Goal: Information Seeking & Learning: Learn about a topic

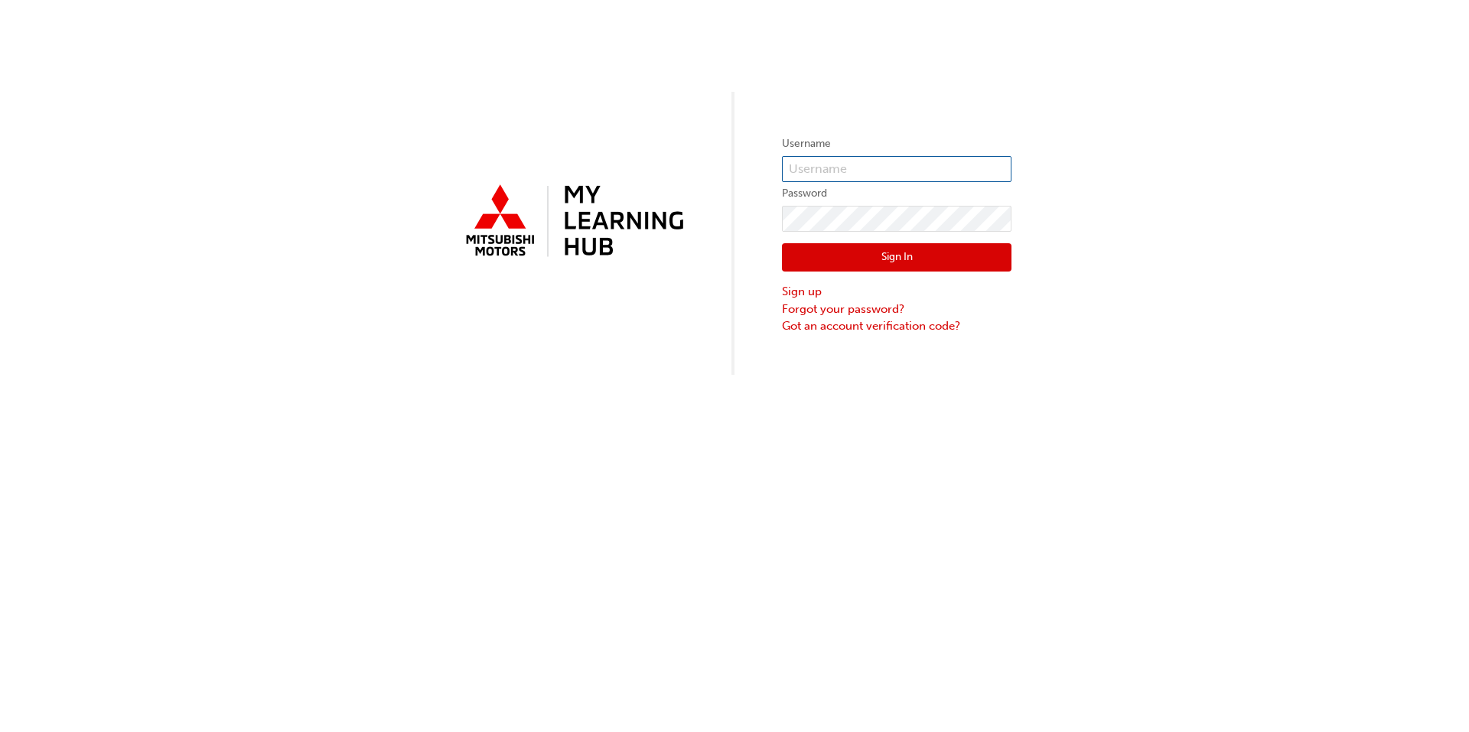
click at [875, 174] on input "text" at bounding box center [896, 169] width 229 height 26
type input "0005873861"
click button "Sign In" at bounding box center [896, 257] width 229 height 29
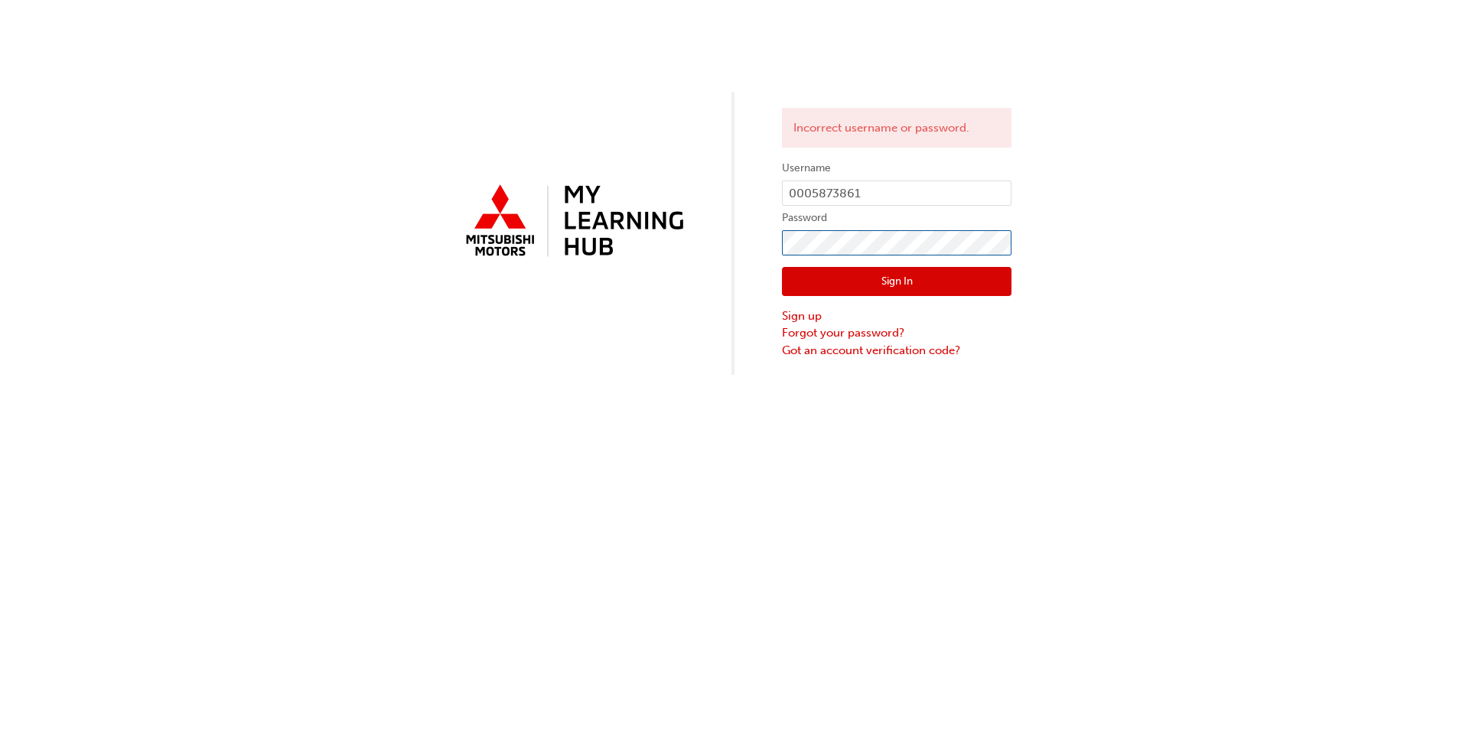
click button "Sign In" at bounding box center [896, 281] width 229 height 29
click at [864, 194] on input "0005873861" at bounding box center [896, 194] width 229 height 26
type input "0005991387"
click at [912, 277] on button "Sign In" at bounding box center [896, 281] width 229 height 29
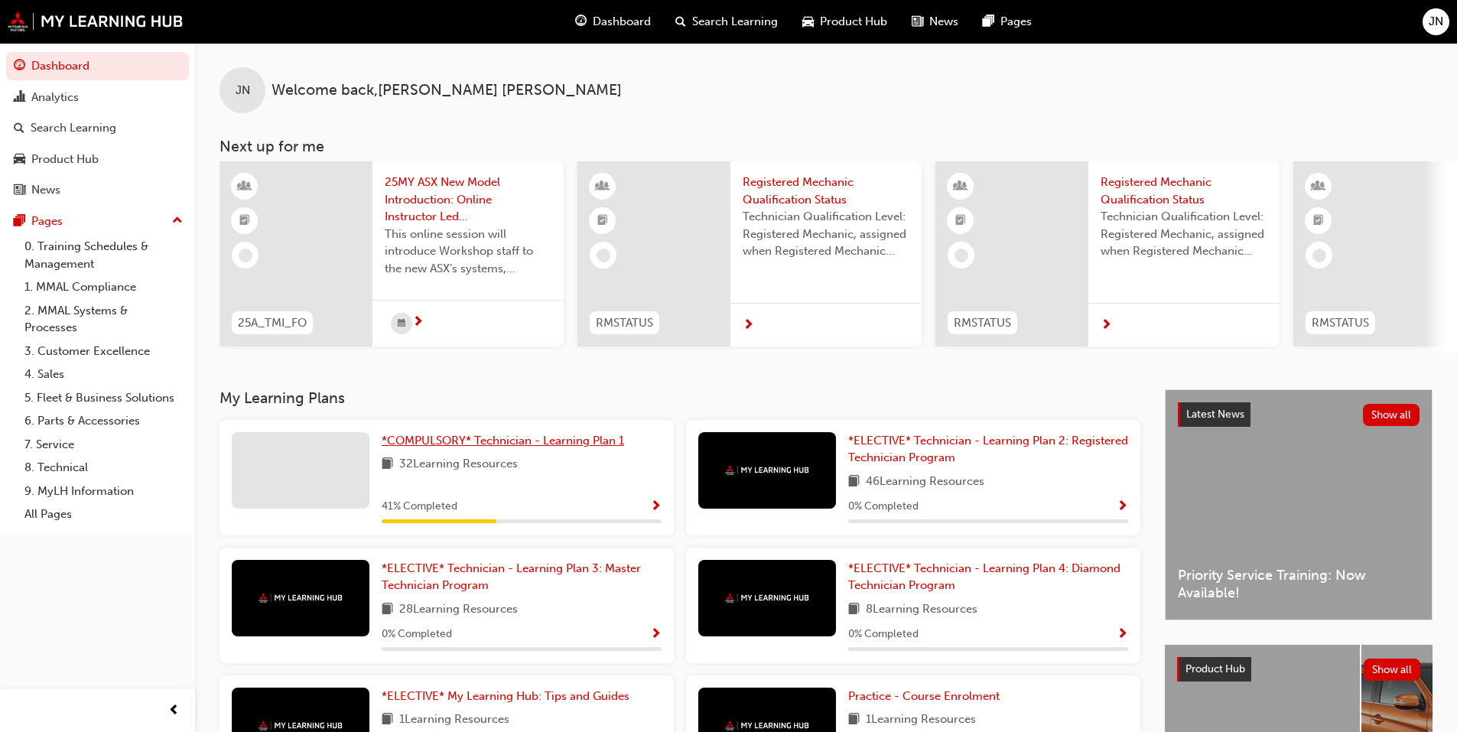
click at [618, 447] on span "*COMPULSORY* Technician - Learning Plan 1" at bounding box center [503, 441] width 242 height 14
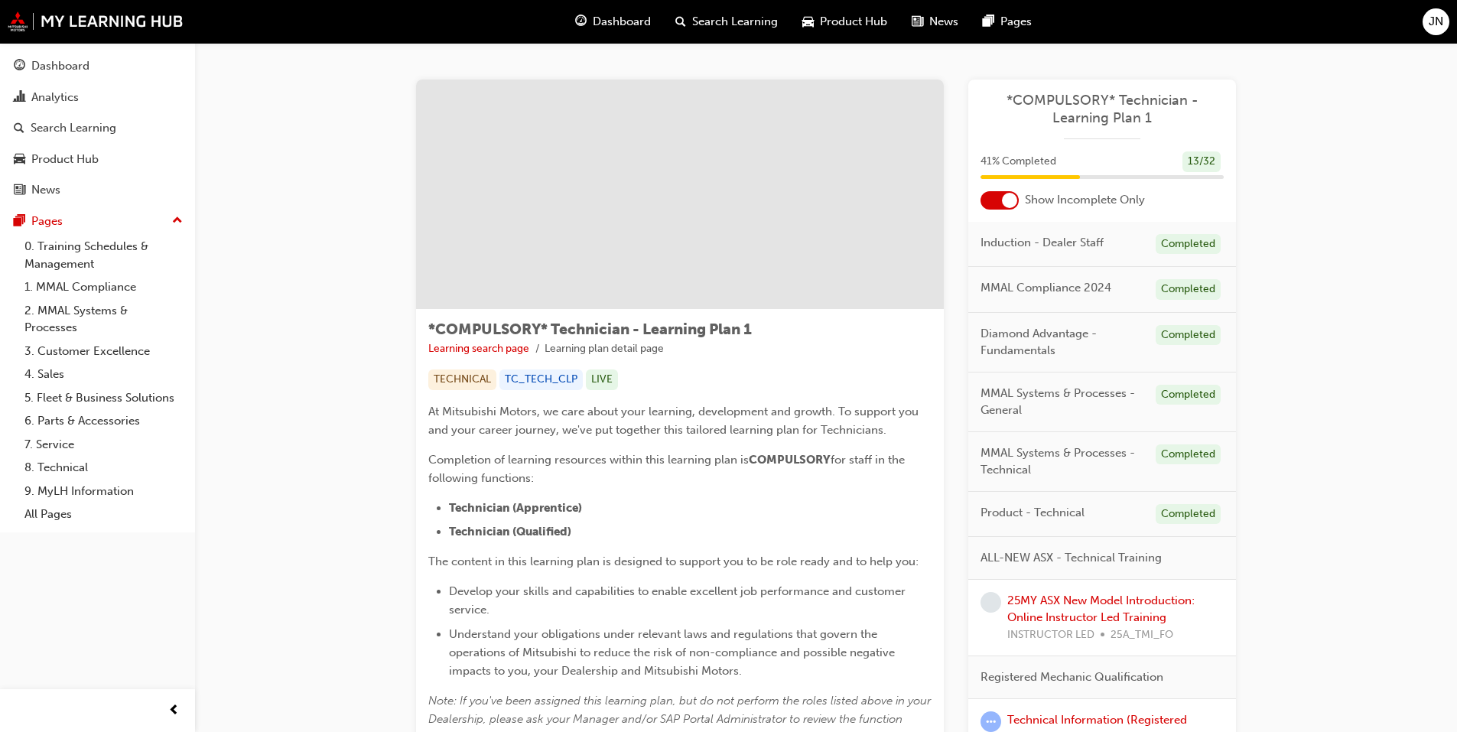
scroll to position [382, 0]
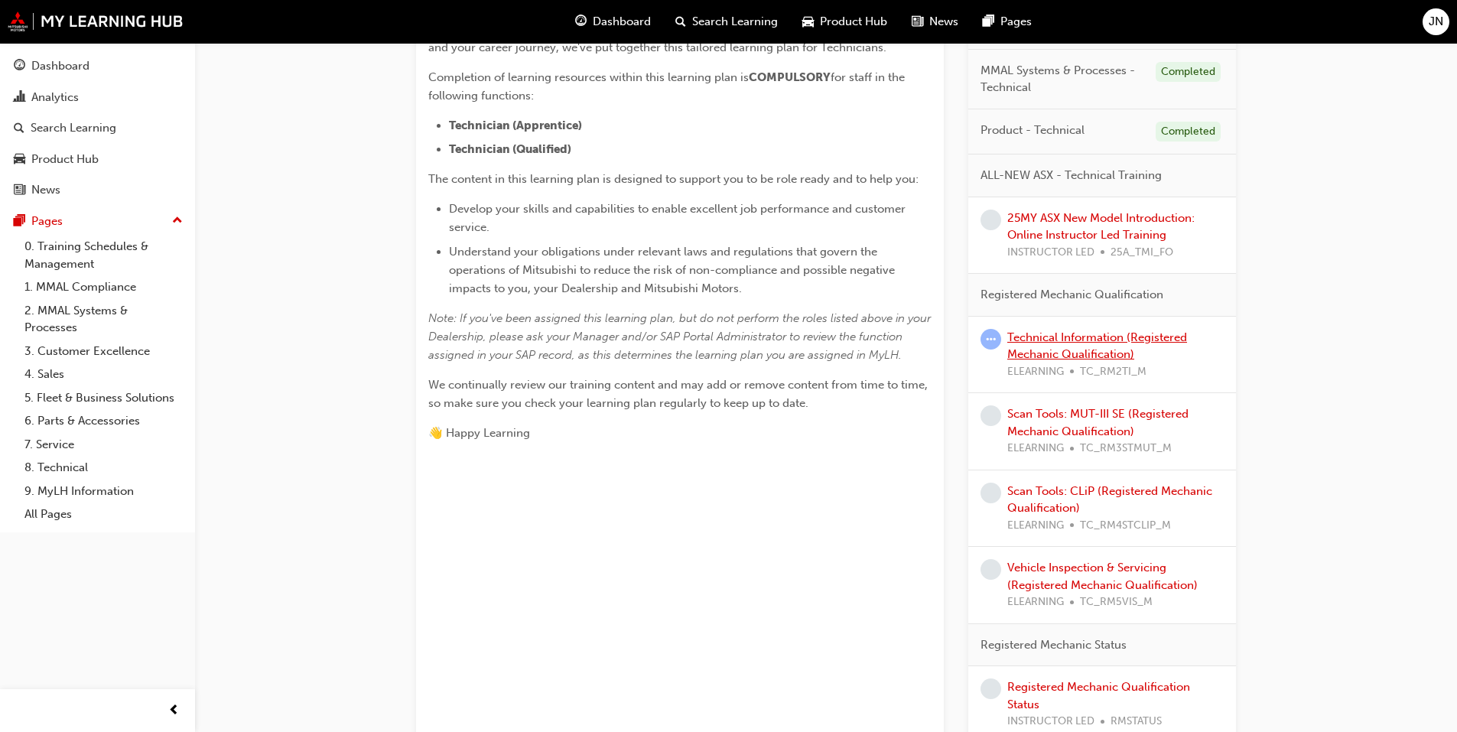
click at [1142, 335] on link "Technical Information (Registered Mechanic Qualification)" at bounding box center [1097, 345] width 180 height 31
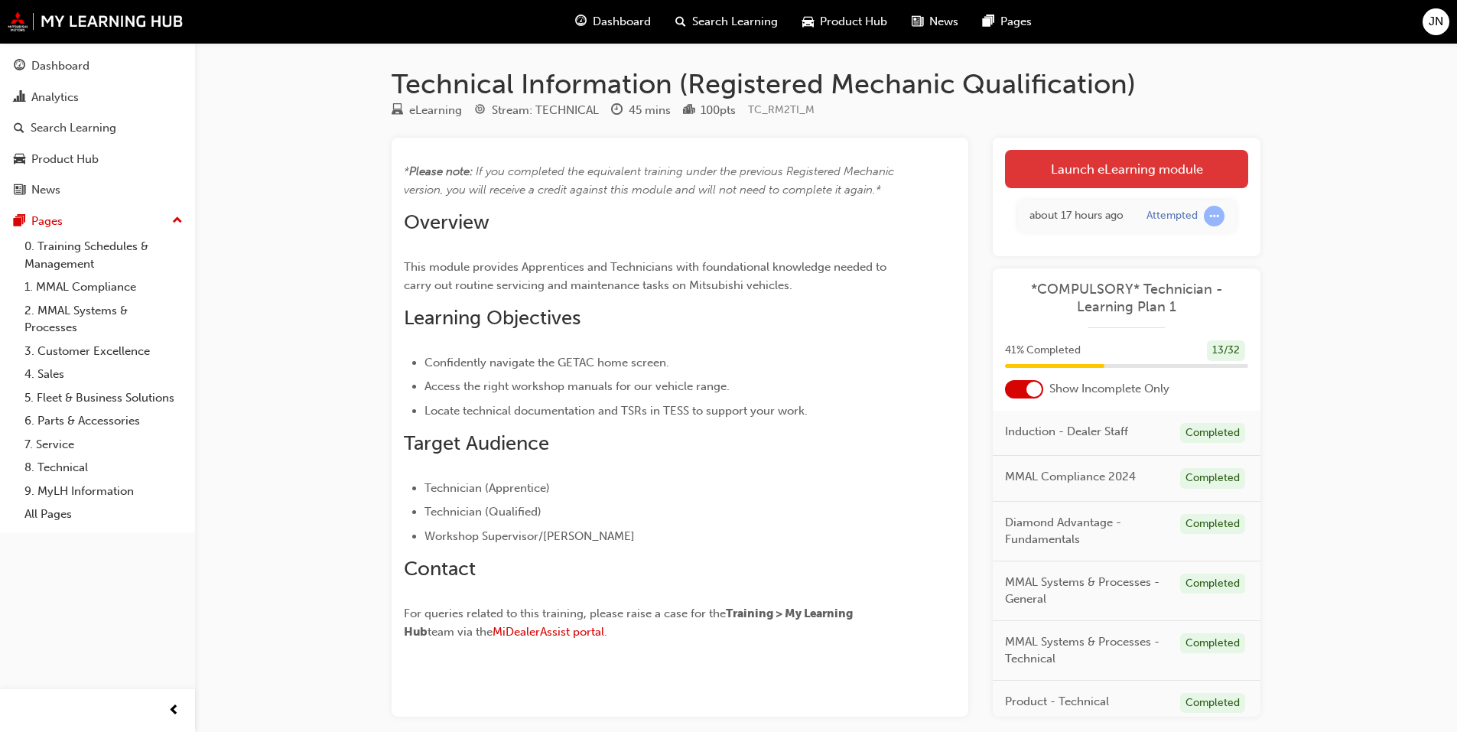
click at [1118, 160] on link "Launch eLearning module" at bounding box center [1126, 169] width 243 height 38
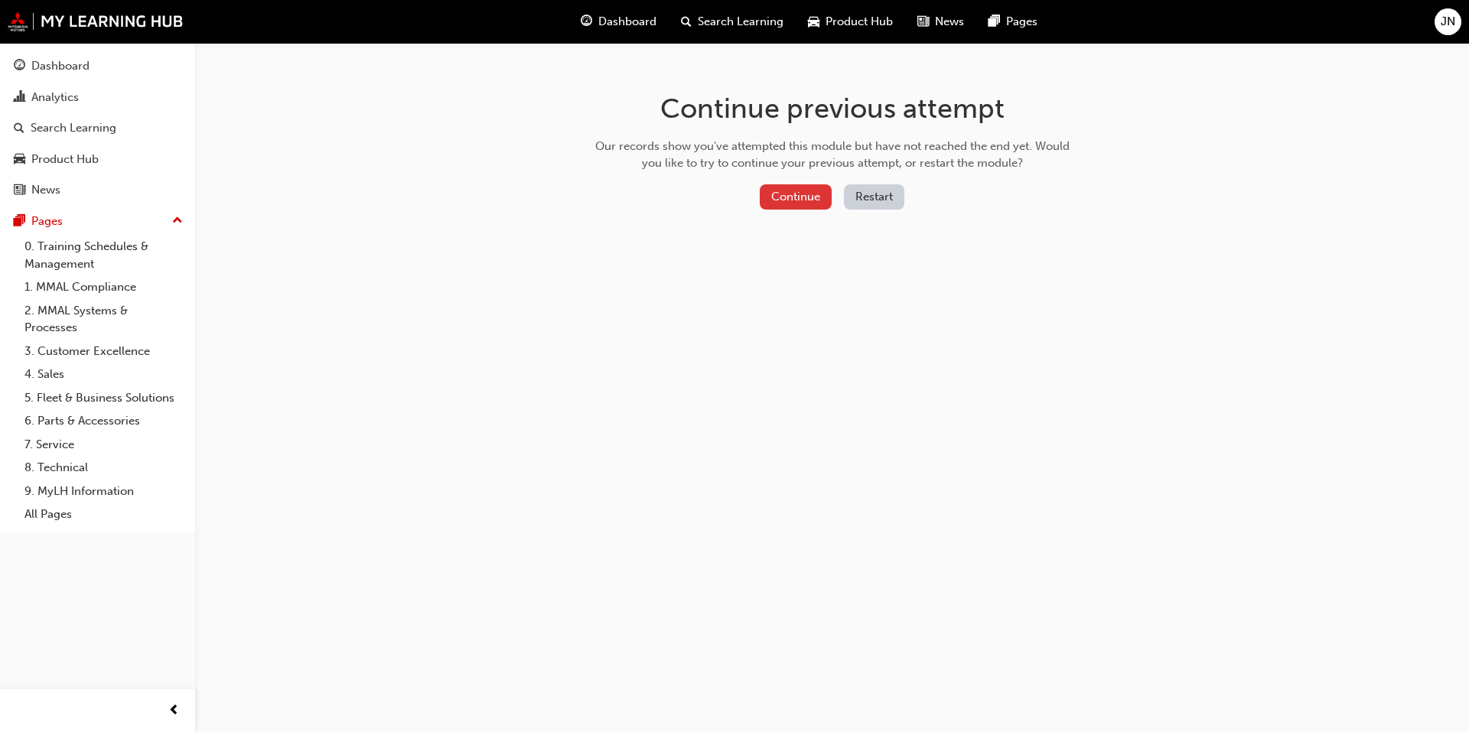
click at [775, 194] on button "Continue" at bounding box center [796, 196] width 72 height 25
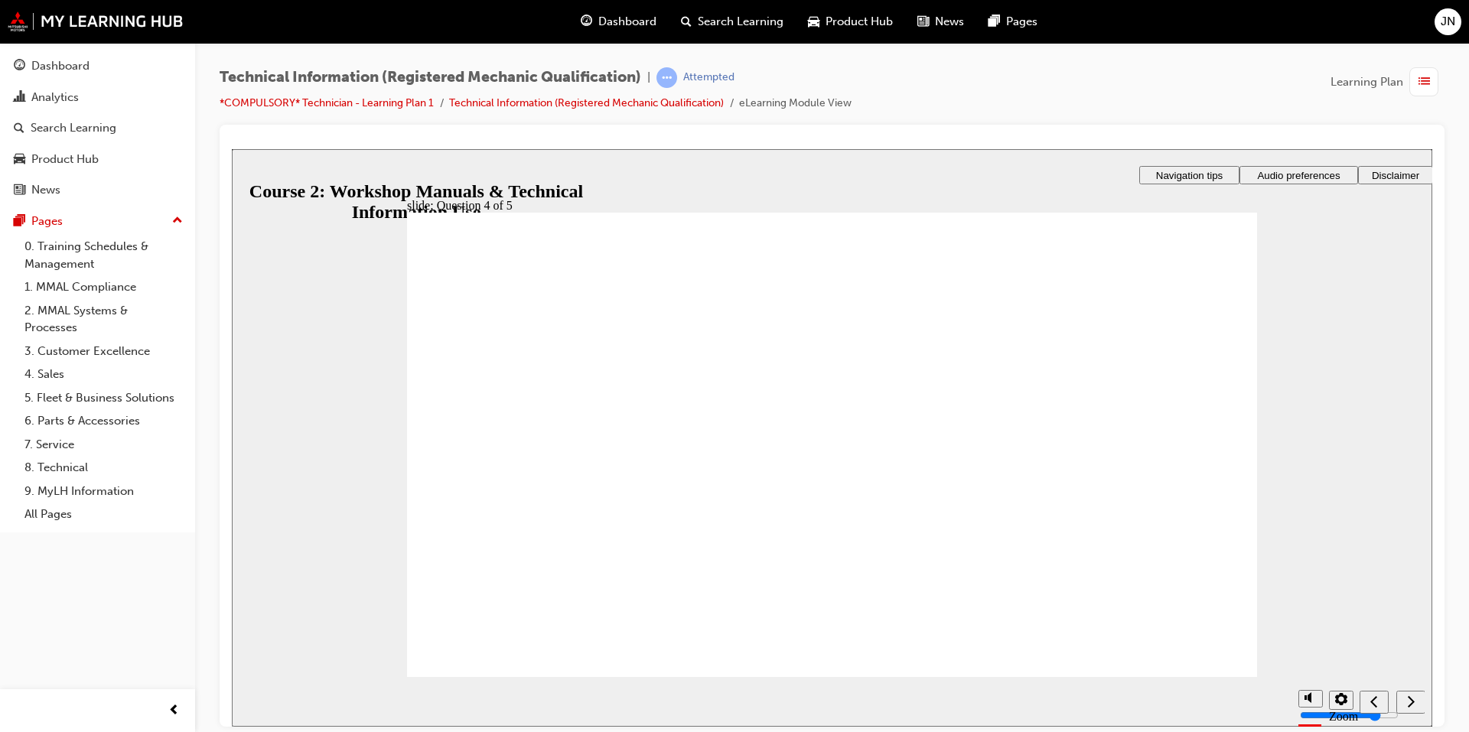
drag, startPoint x: 885, startPoint y: 381, endPoint x: 806, endPoint y: 400, distance: 81.1
click at [1260, 666] on div "slide: Question 4 of 5 Rectangle 1 That’s not quite right. After the quiz, you …" at bounding box center [832, 437] width 1200 height 578
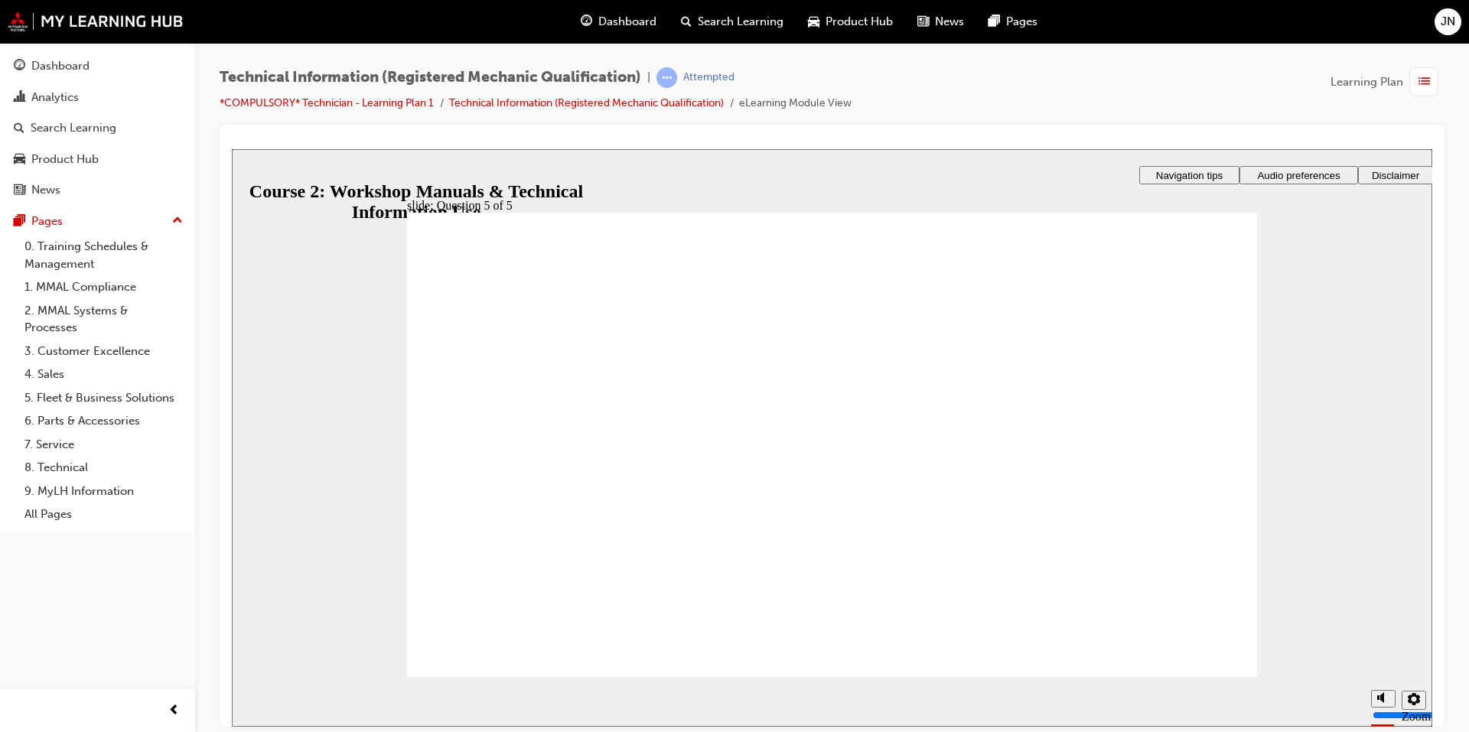
radio input "true"
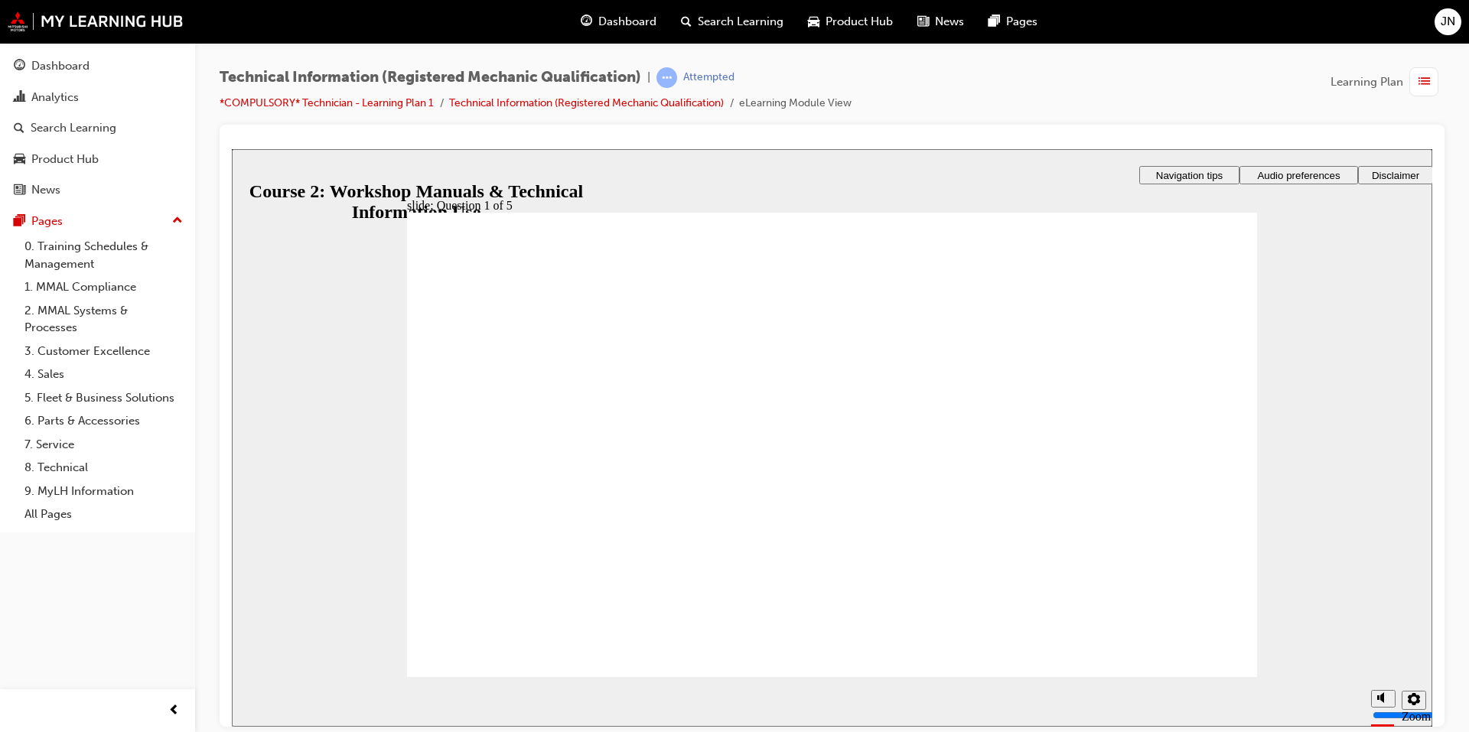
radio input "true"
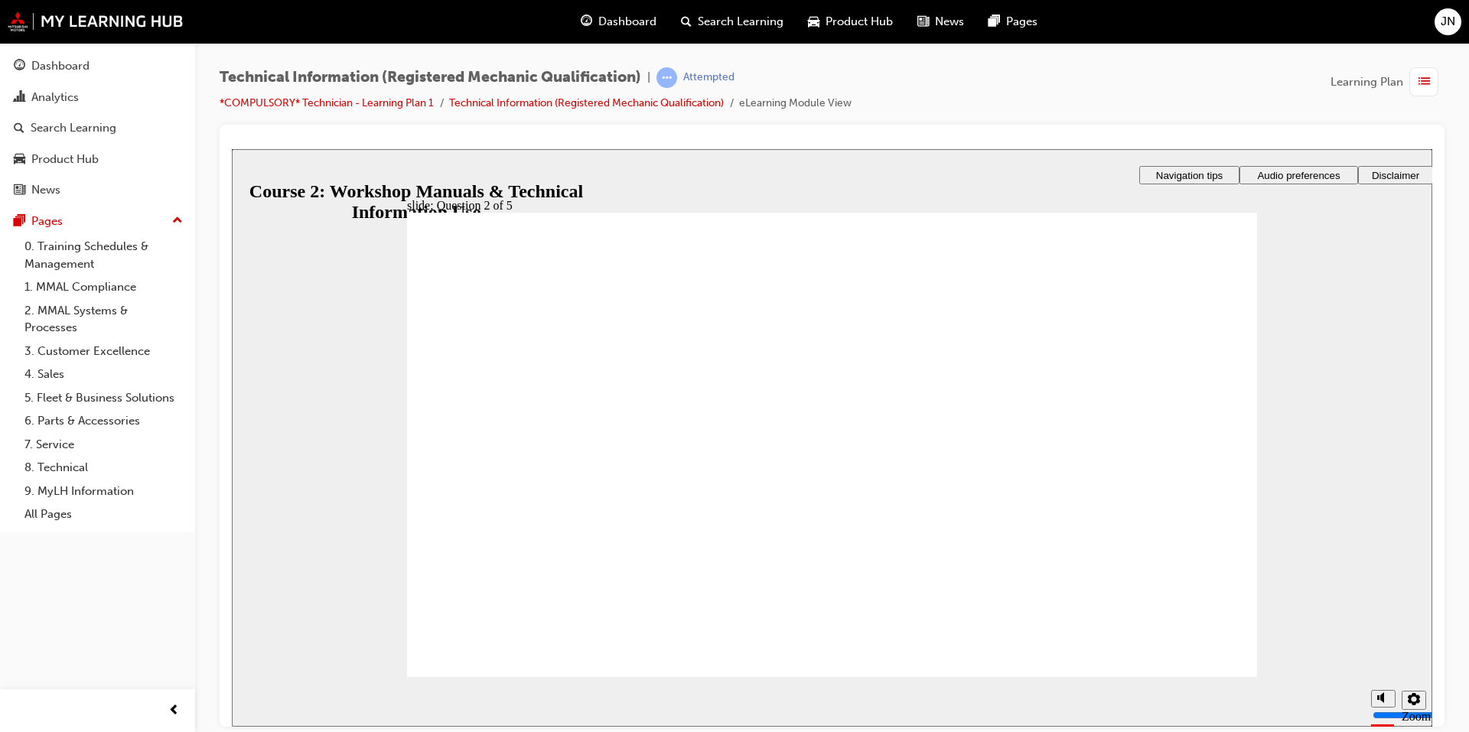
radio input "false"
radio input "true"
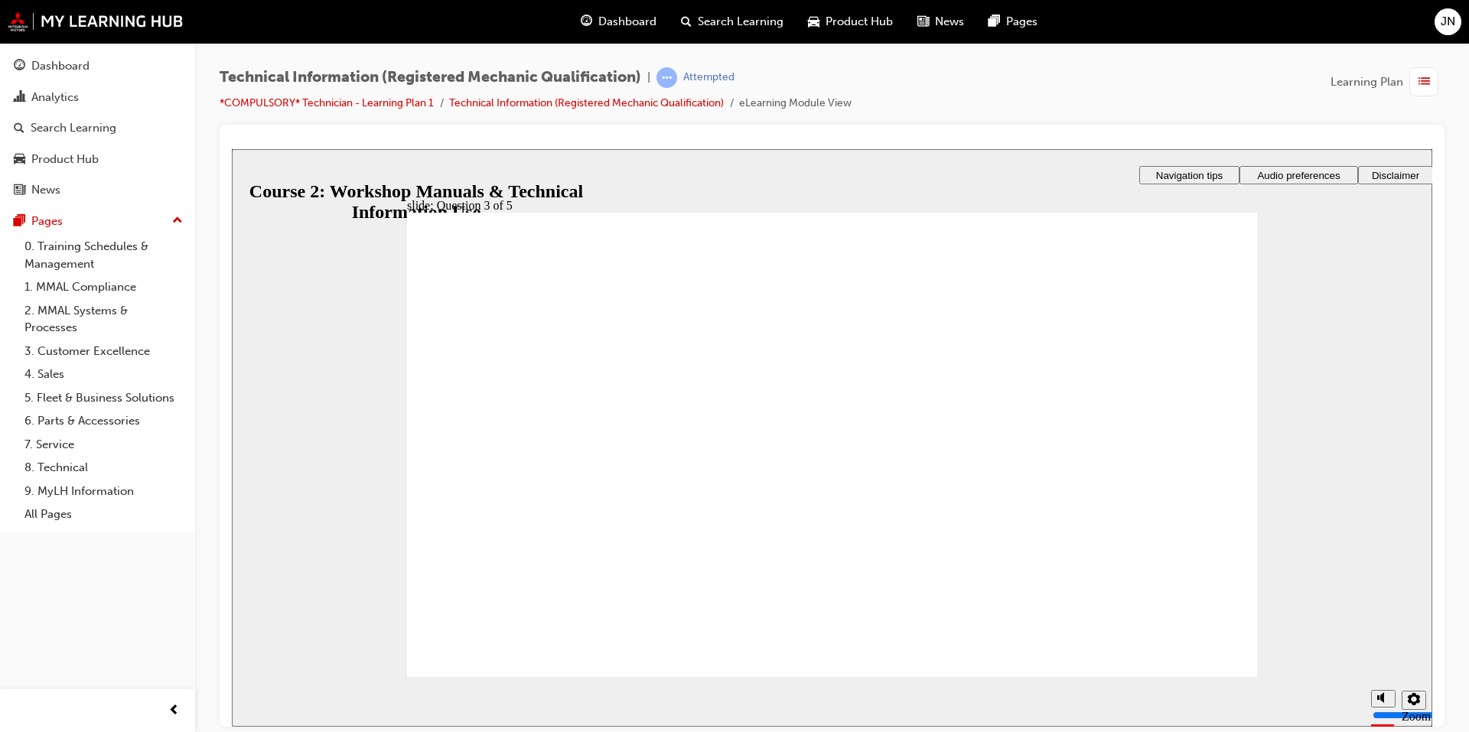
drag, startPoint x: 857, startPoint y: 529, endPoint x: 832, endPoint y: 428, distance: 104.6
drag, startPoint x: 854, startPoint y: 542, endPoint x: 829, endPoint y: 490, distance: 56.8
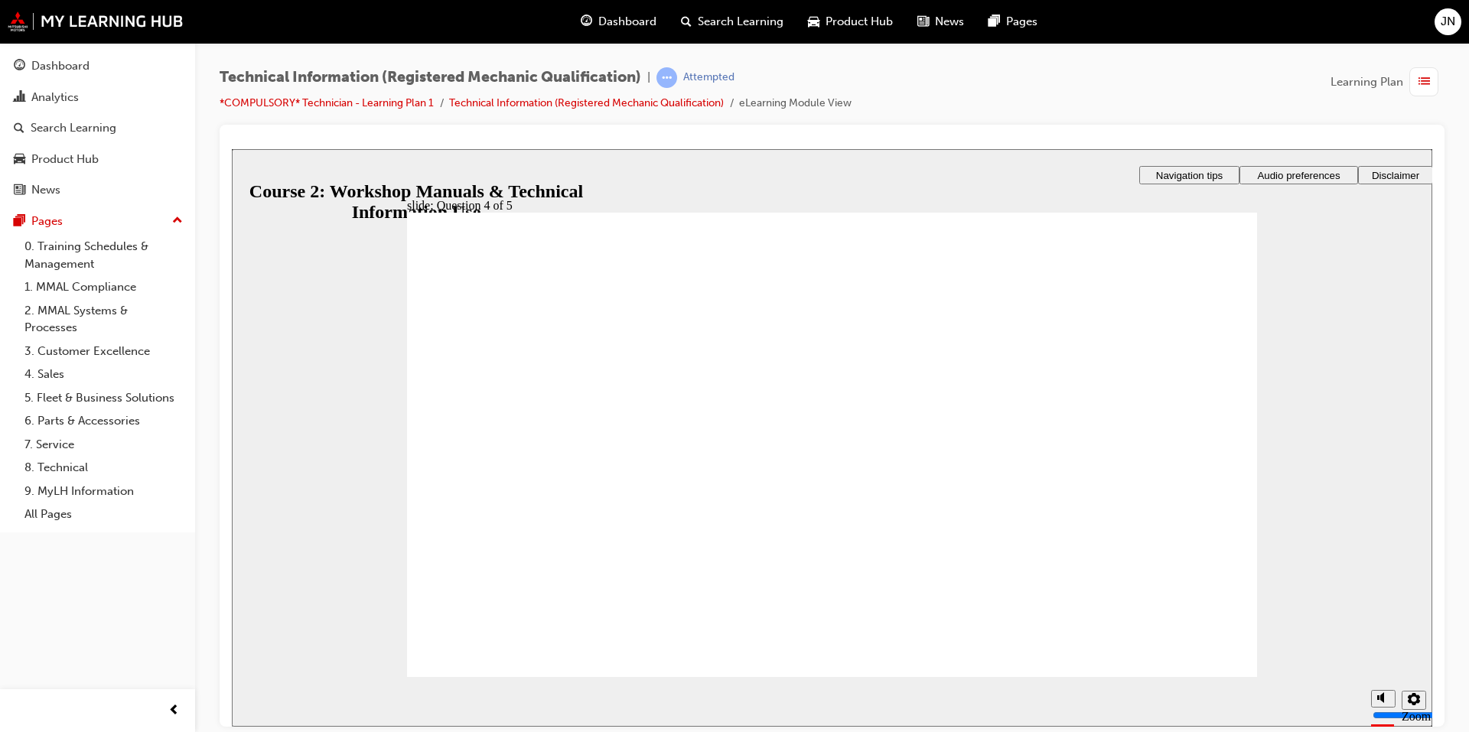
drag, startPoint x: 893, startPoint y: 393, endPoint x: 866, endPoint y: 548, distance: 157.0
drag, startPoint x: 887, startPoint y: 382, endPoint x: 865, endPoint y: 380, distance: 21.5
drag, startPoint x: 899, startPoint y: 381, endPoint x: 900, endPoint y: 492, distance: 110.9
drag, startPoint x: 893, startPoint y: 375, endPoint x: 875, endPoint y: 369, distance: 19.4
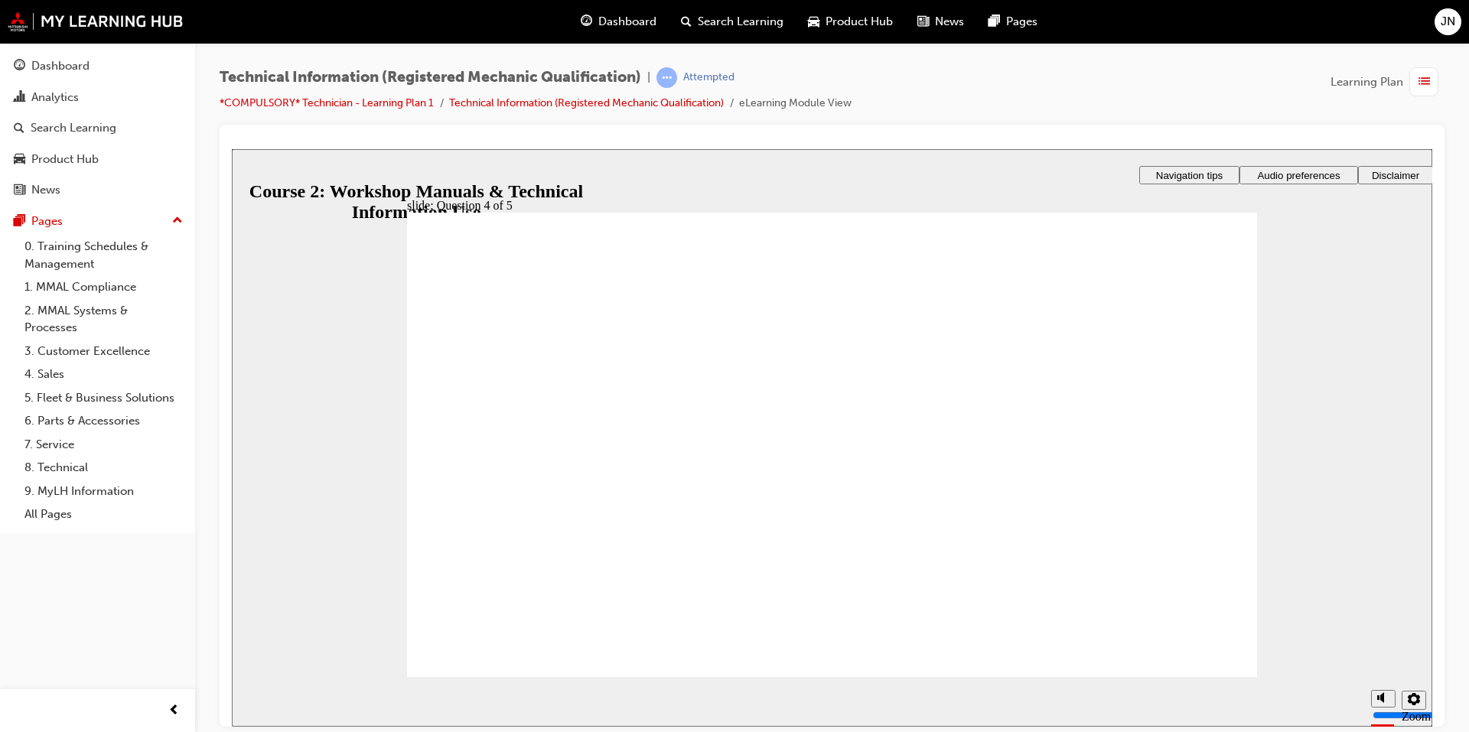
radio input "true"
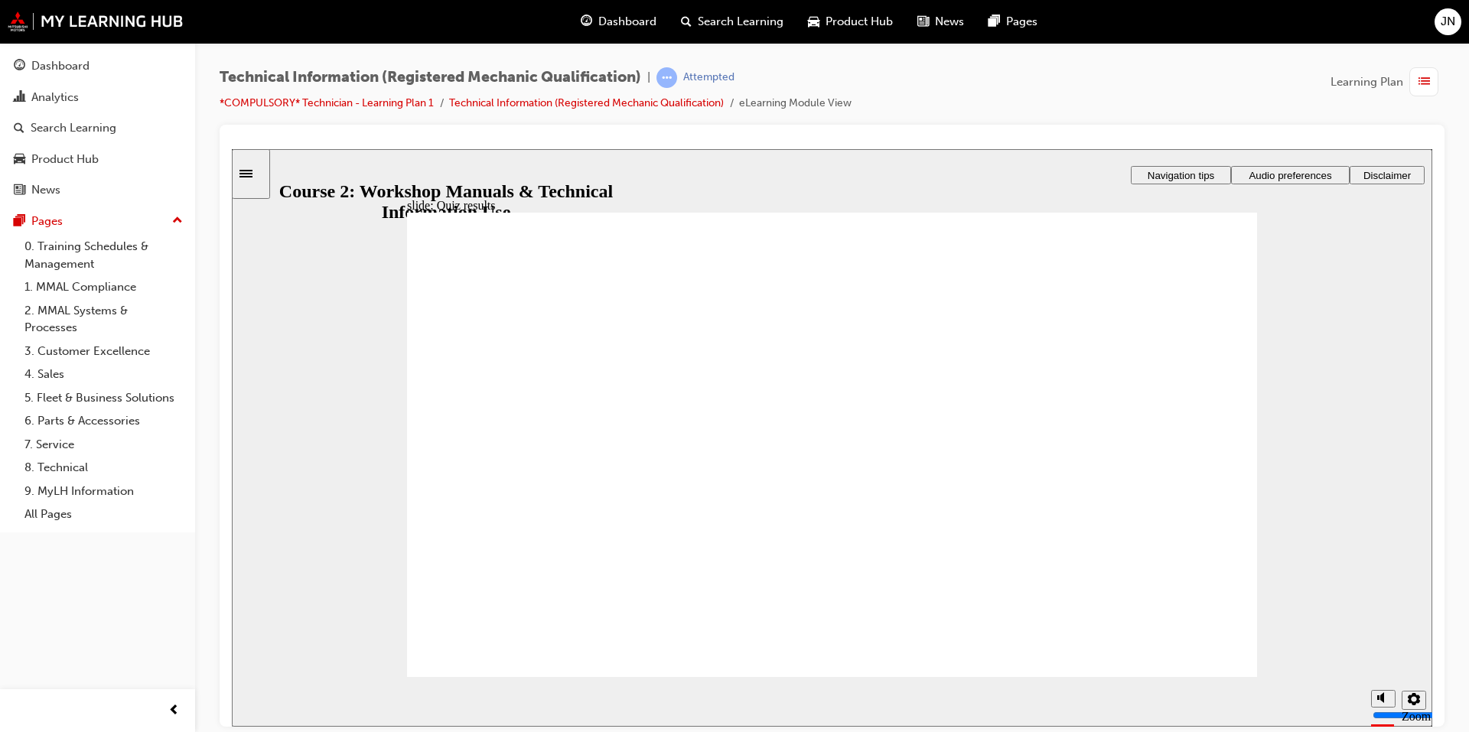
radio input "true"
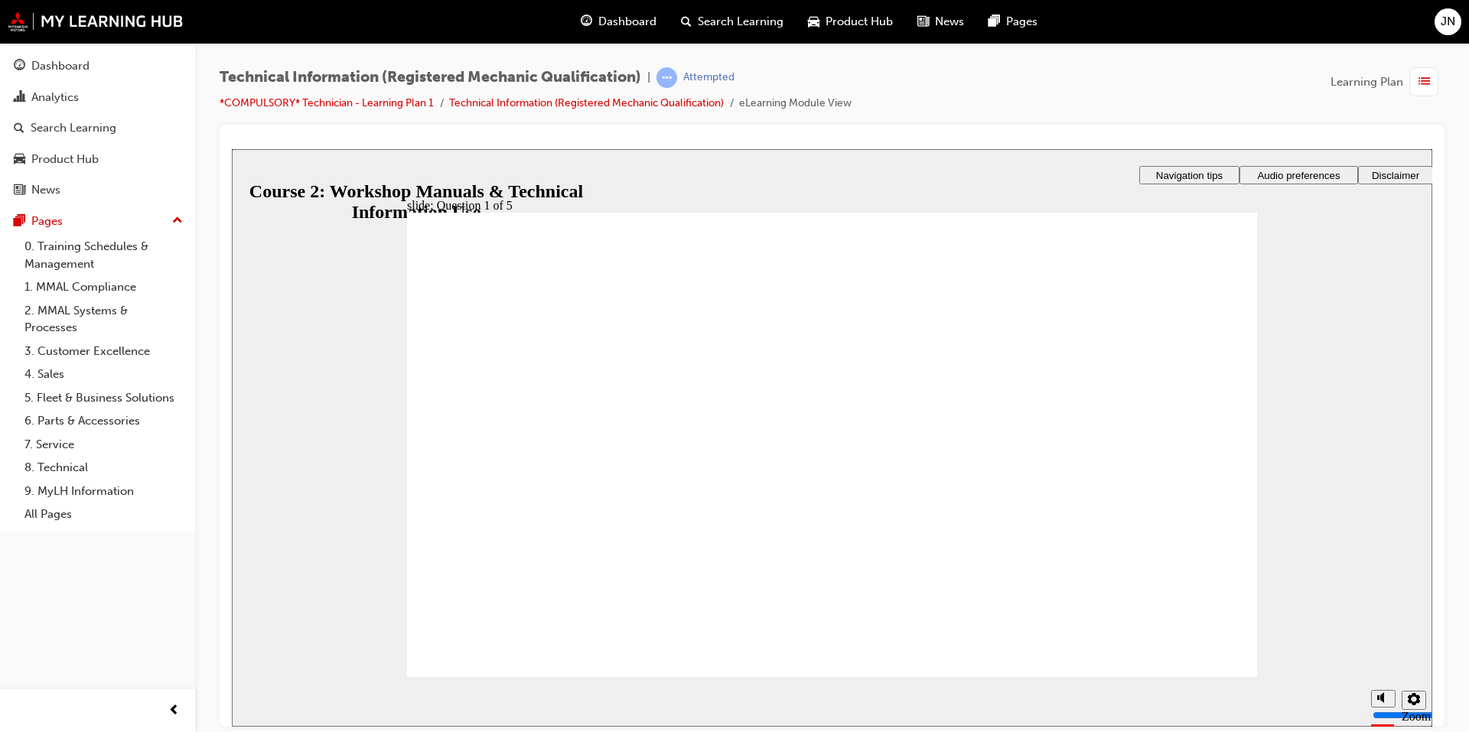
radio input "true"
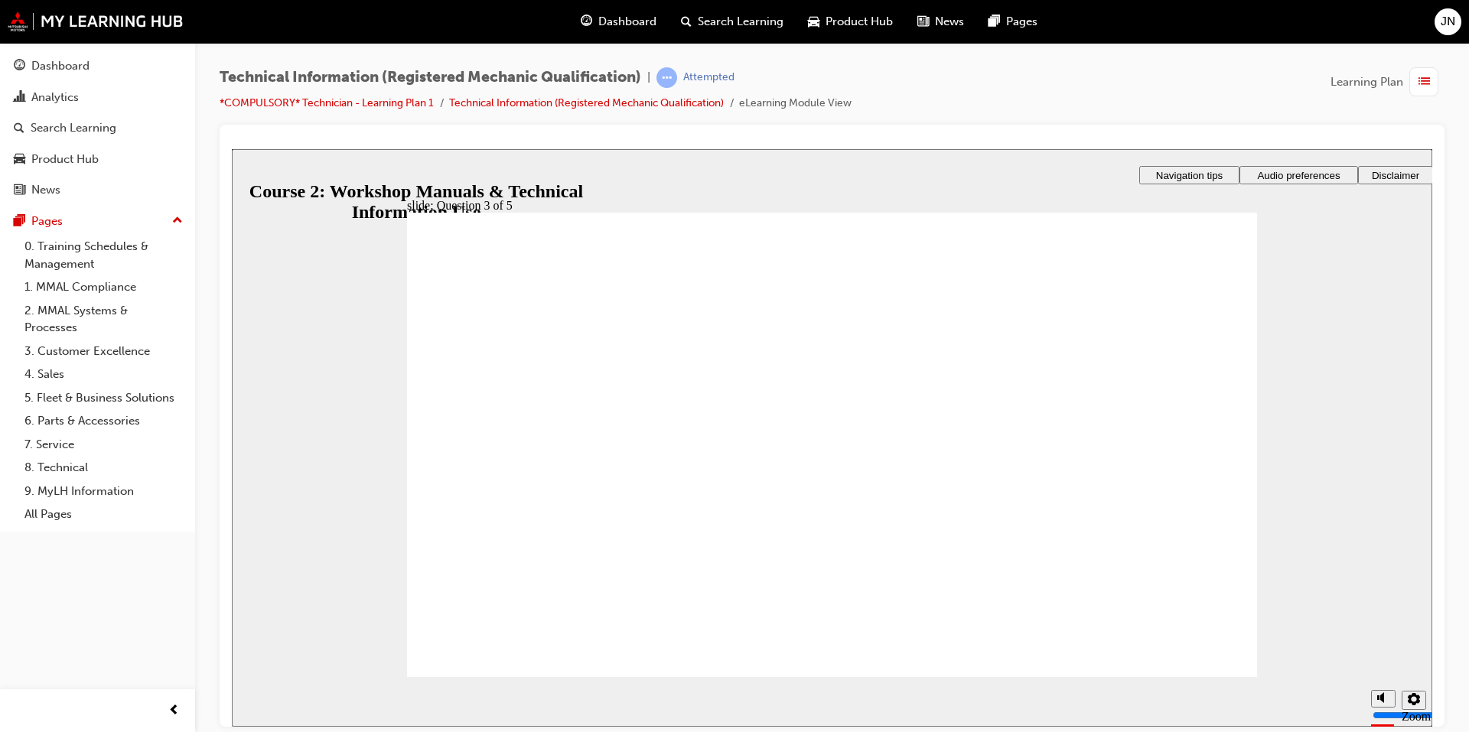
drag, startPoint x: 970, startPoint y: 486, endPoint x: 949, endPoint y: 380, distance: 107.6
drag, startPoint x: 909, startPoint y: 488, endPoint x: 895, endPoint y: 434, distance: 56.0
drag, startPoint x: 907, startPoint y: 496, endPoint x: 891, endPoint y: 506, distance: 18.9
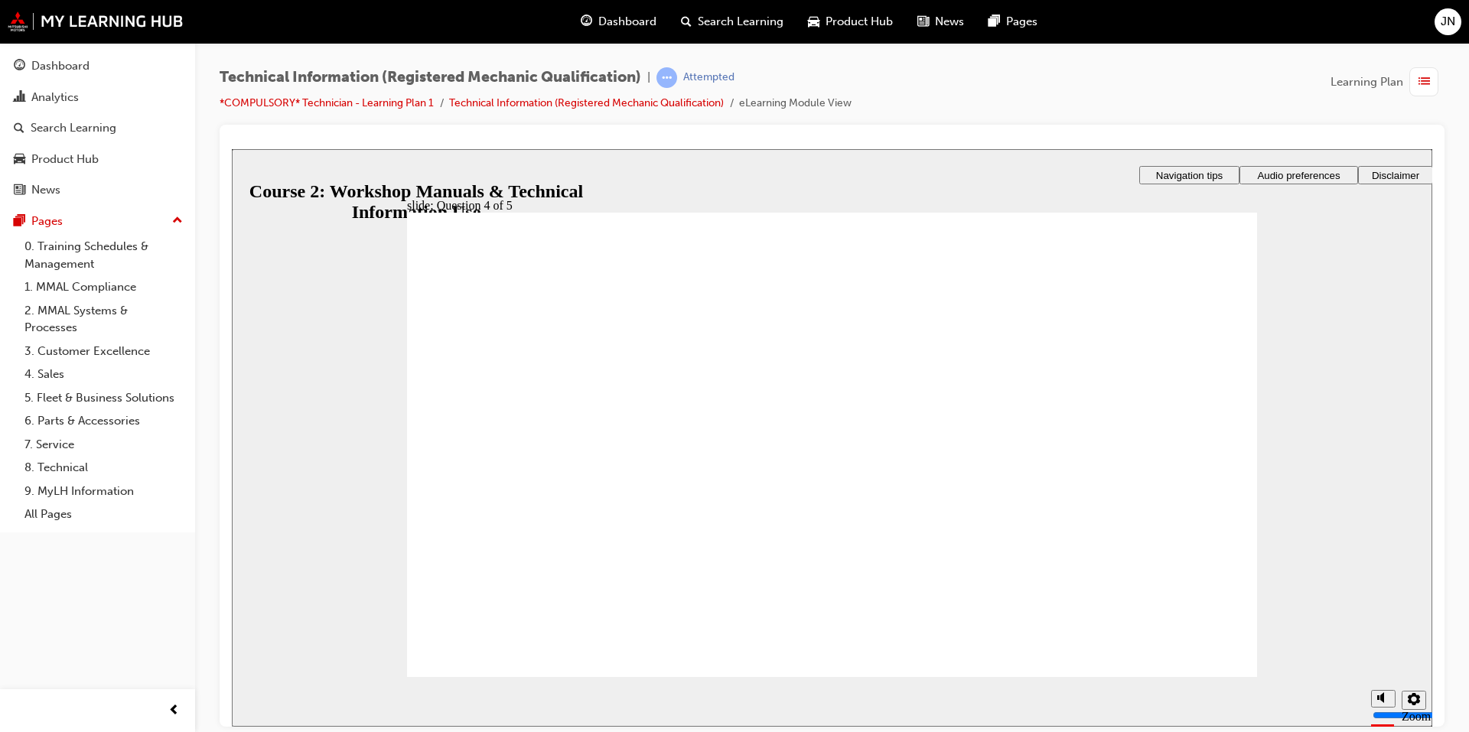
drag, startPoint x: 903, startPoint y: 535, endPoint x: 875, endPoint y: 542, distance: 29.1
drag, startPoint x: 923, startPoint y: 438, endPoint x: 897, endPoint y: 438, distance: 26.8
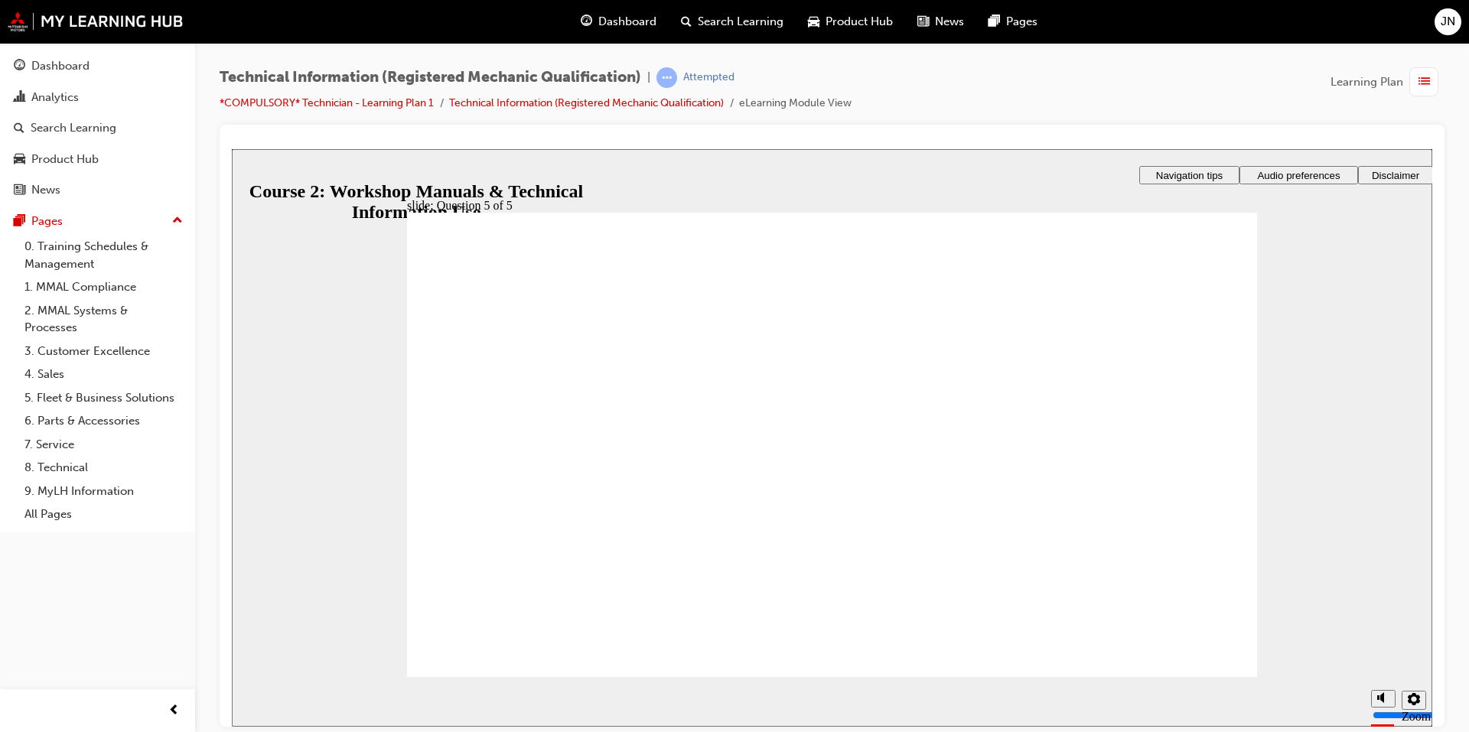
radio input "true"
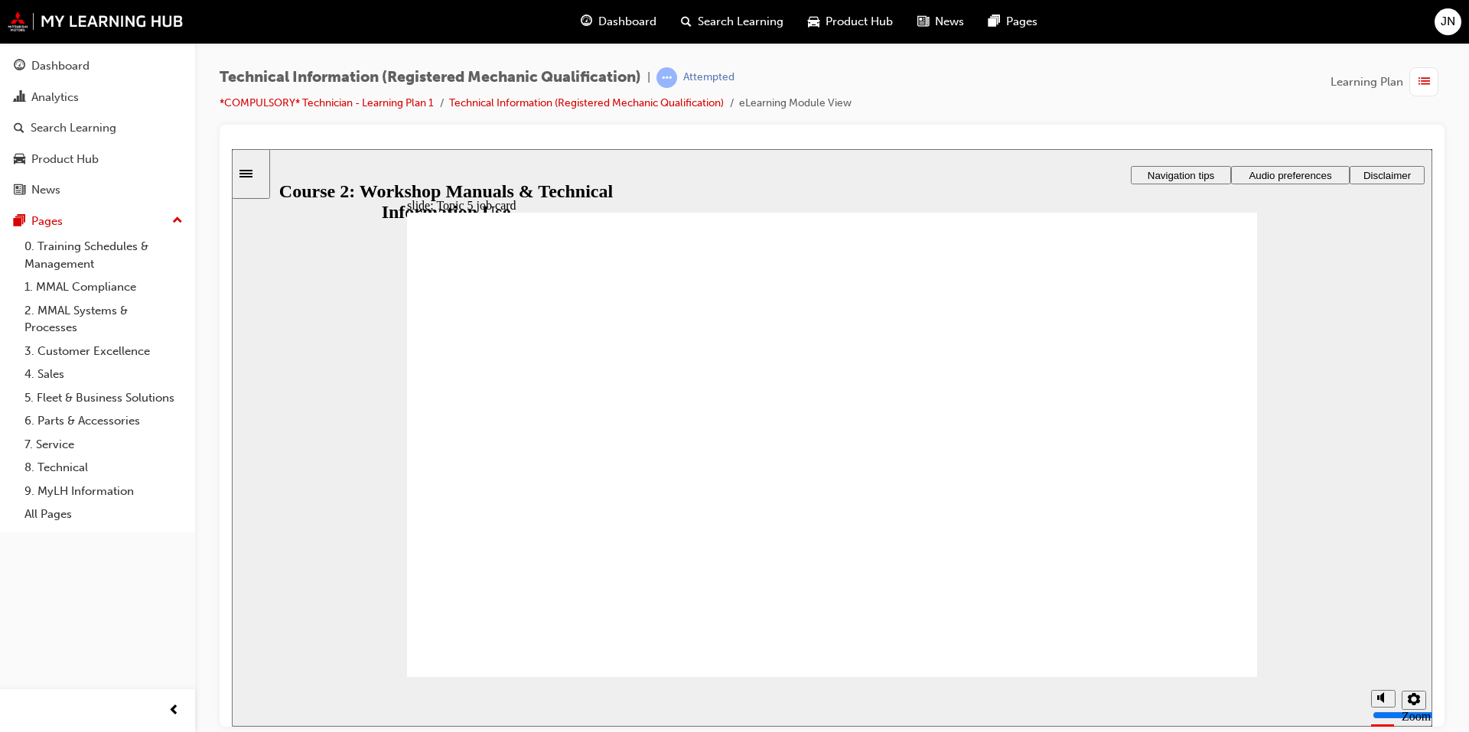
drag, startPoint x: 1352, startPoint y: 643, endPoint x: 1351, endPoint y: 615, distance: 28.3
type input "10"
click at [1351, 651] on input "volume" at bounding box center [1388, 657] width 99 height 12
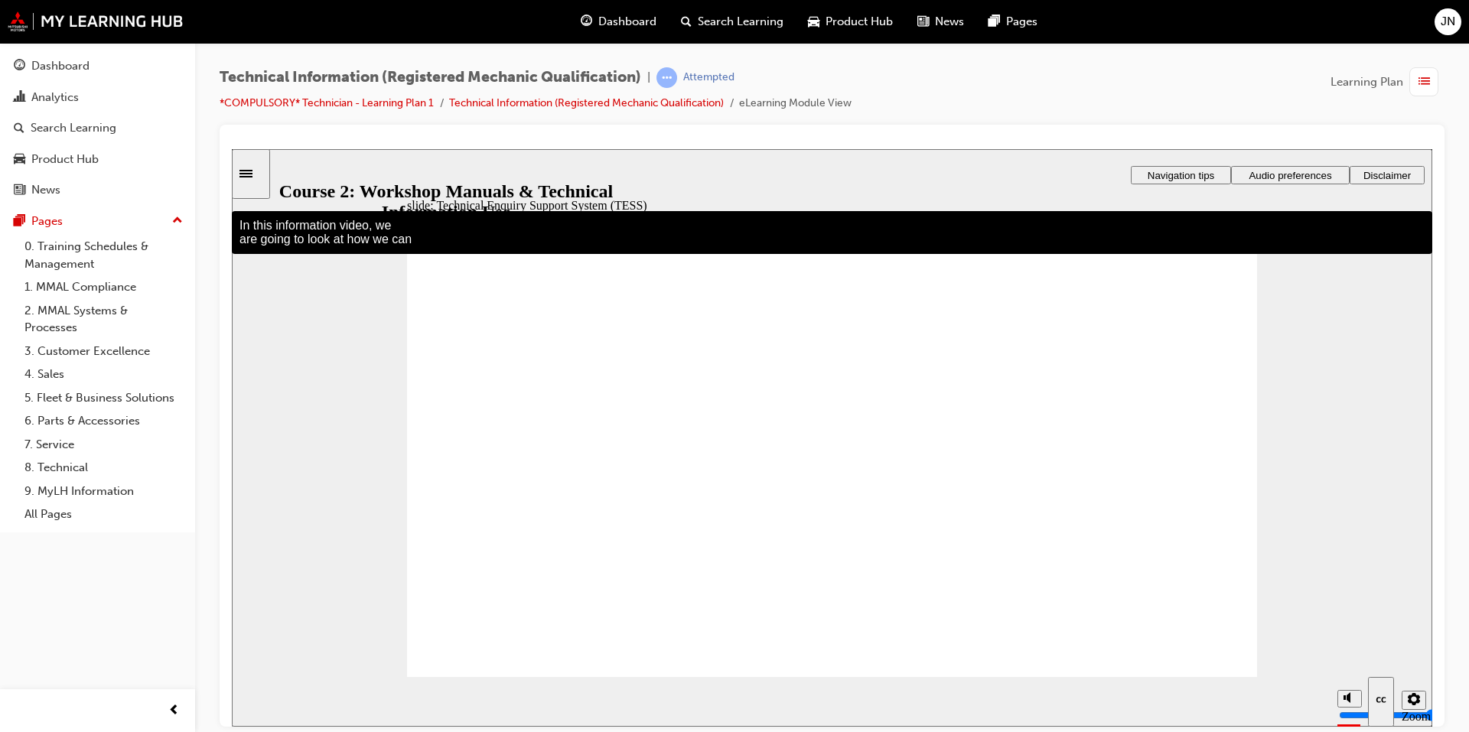
click at [1424, 83] on span "list-icon" at bounding box center [1423, 82] width 11 height 19
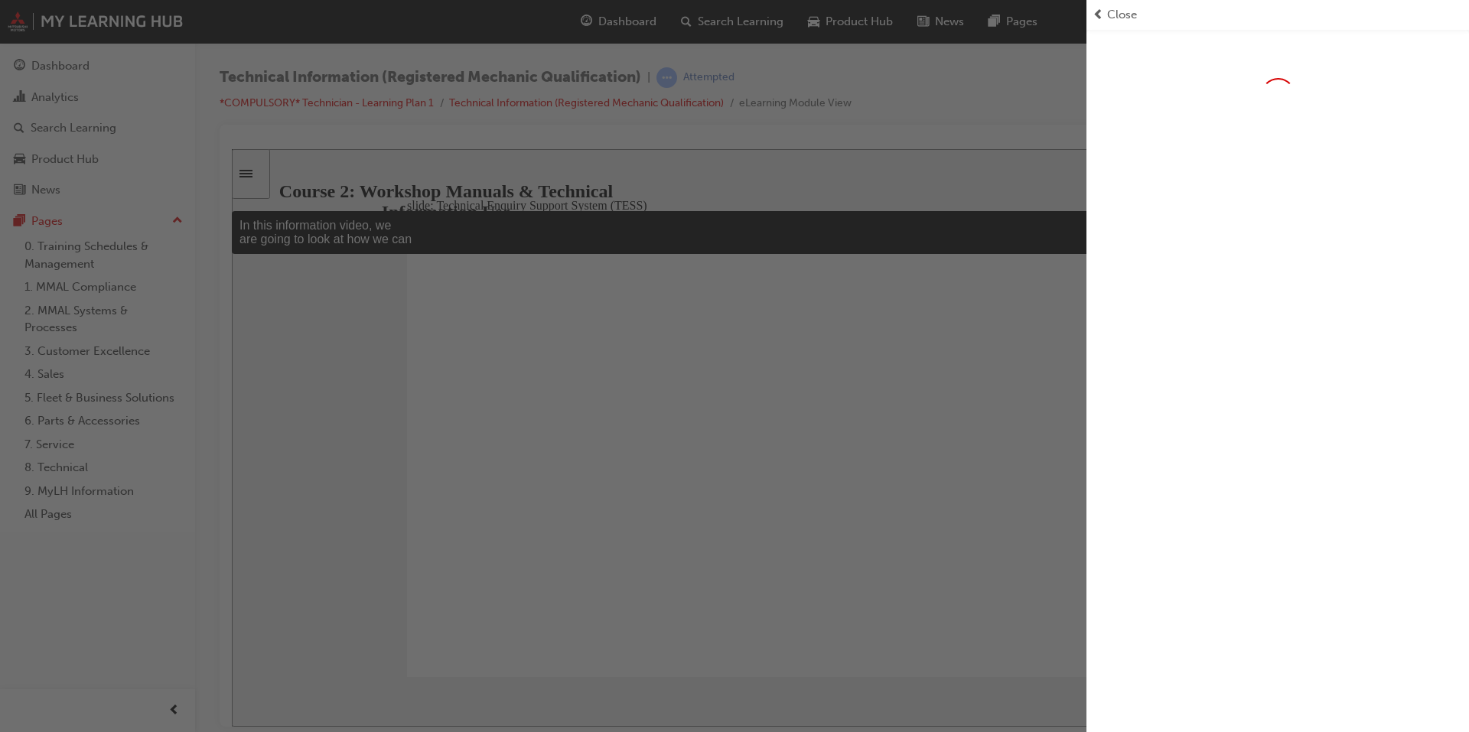
click at [843, 401] on div "button" at bounding box center [543, 366] width 1086 height 732
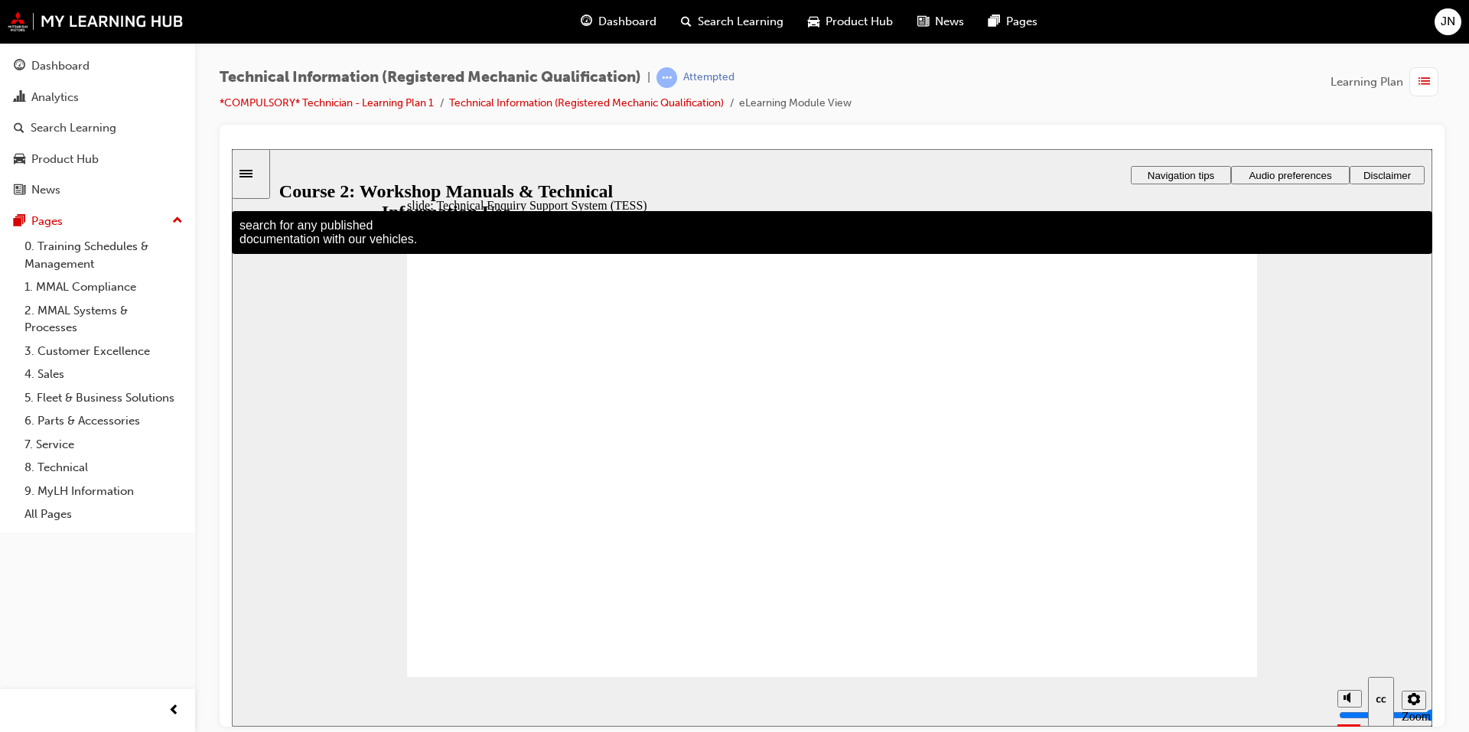
click at [1377, 455] on div "slide: Technical Enquiry Support System (TESS) You must watch the video to the …" at bounding box center [832, 437] width 1200 height 578
click at [1424, 67] on div "button" at bounding box center [1423, 81] width 29 height 29
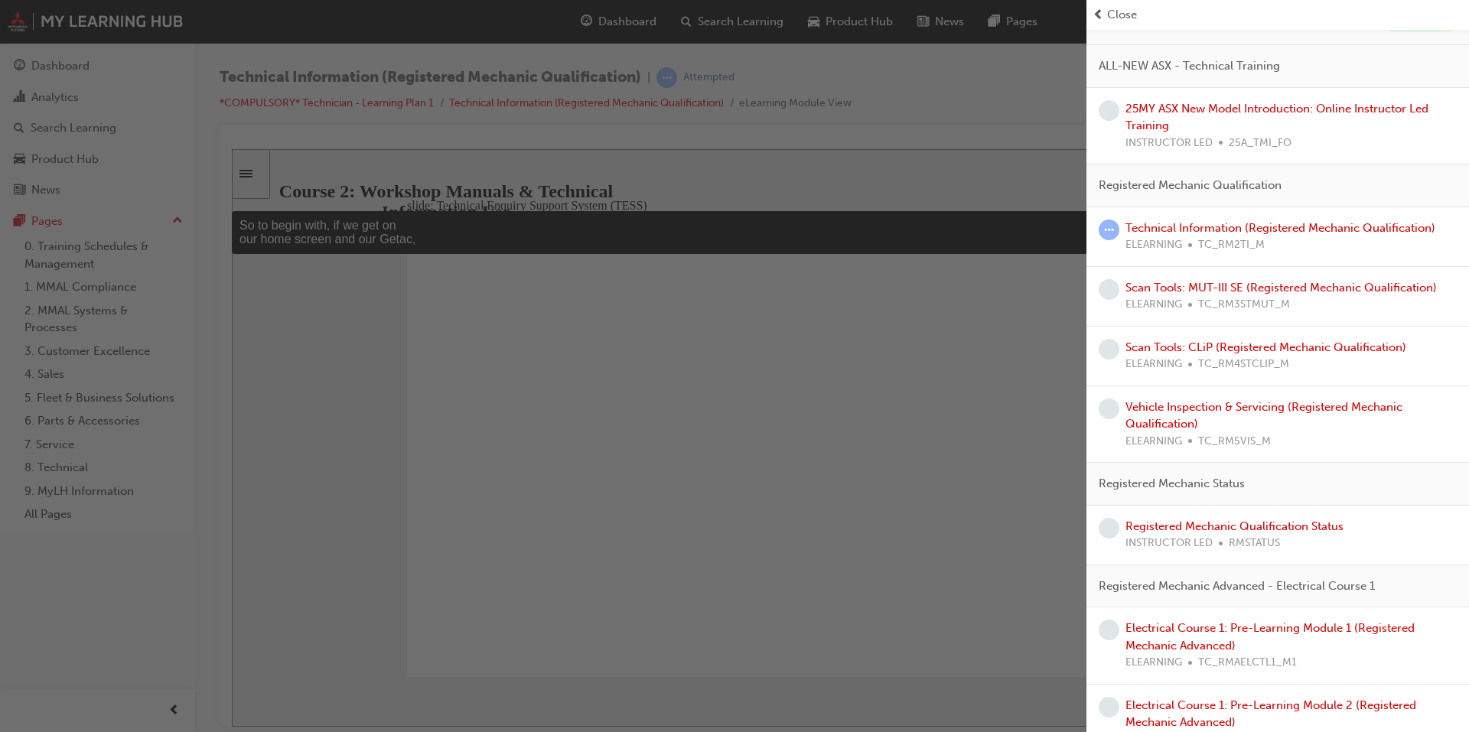
scroll to position [459, 0]
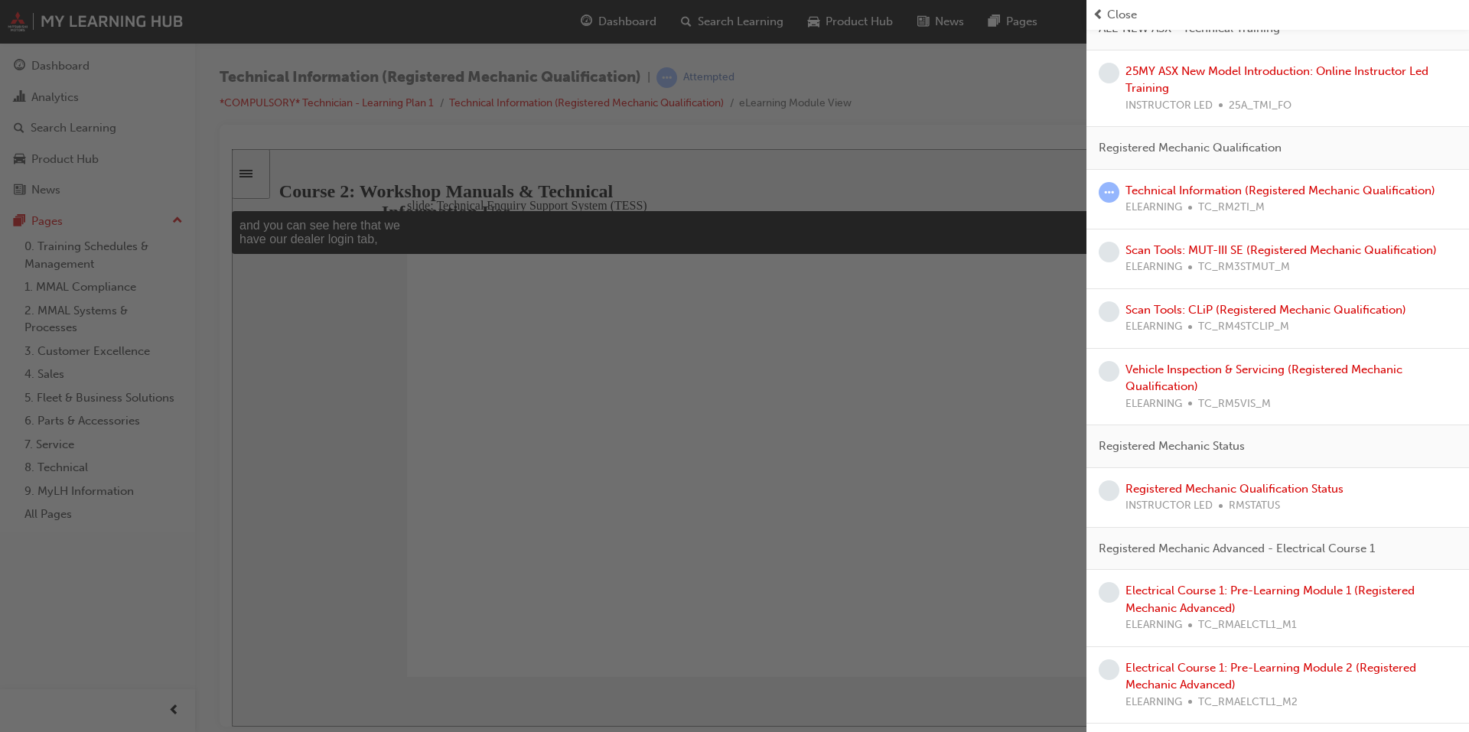
click at [853, 404] on div "button" at bounding box center [543, 366] width 1086 height 732
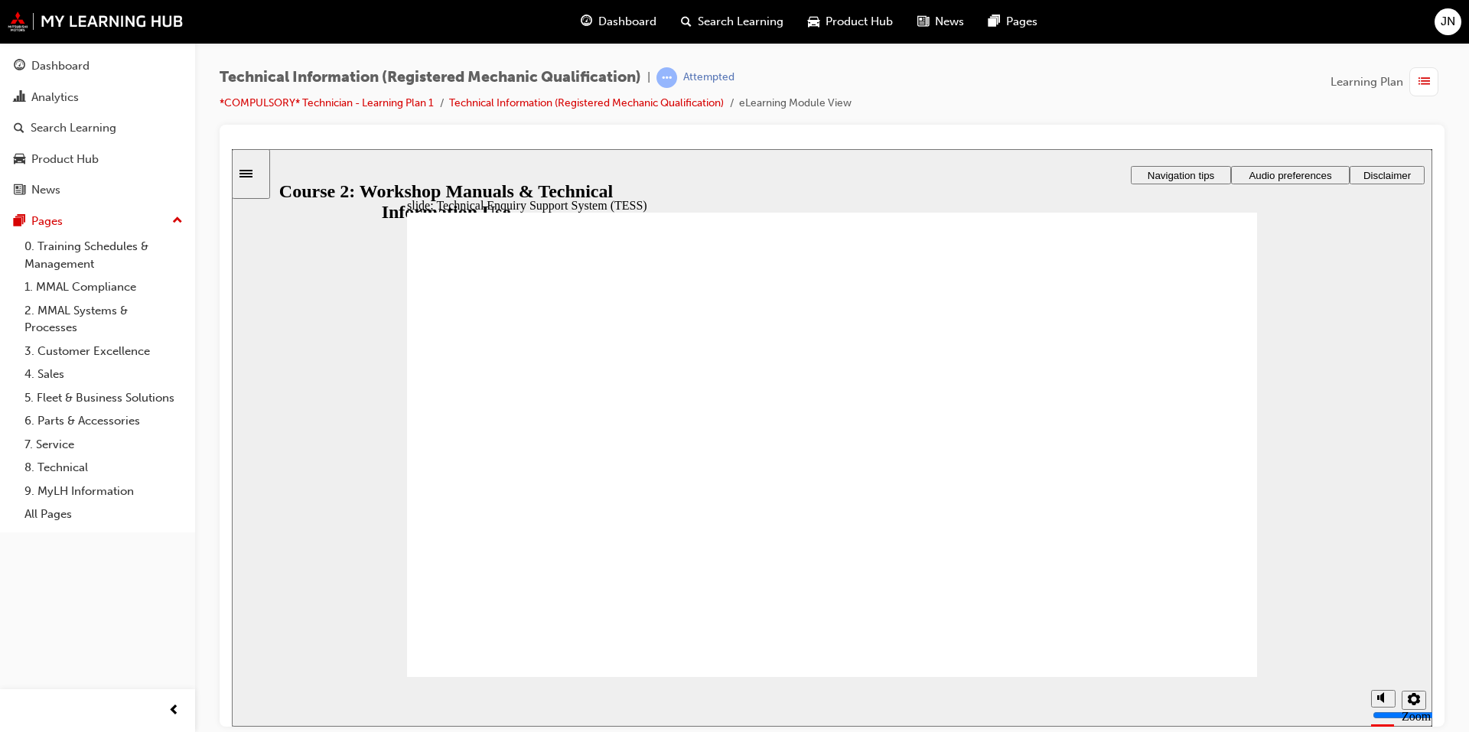
radio input "true"
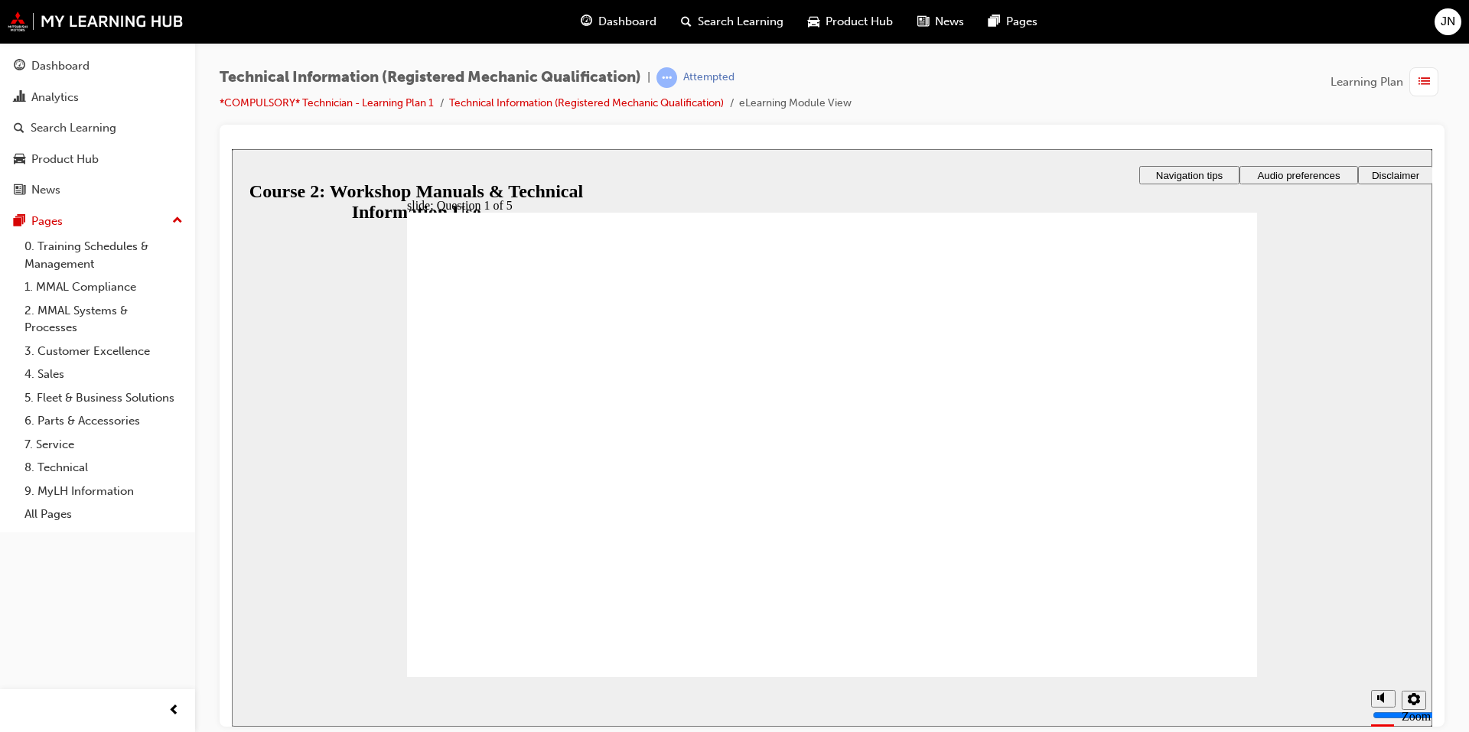
radio input "true"
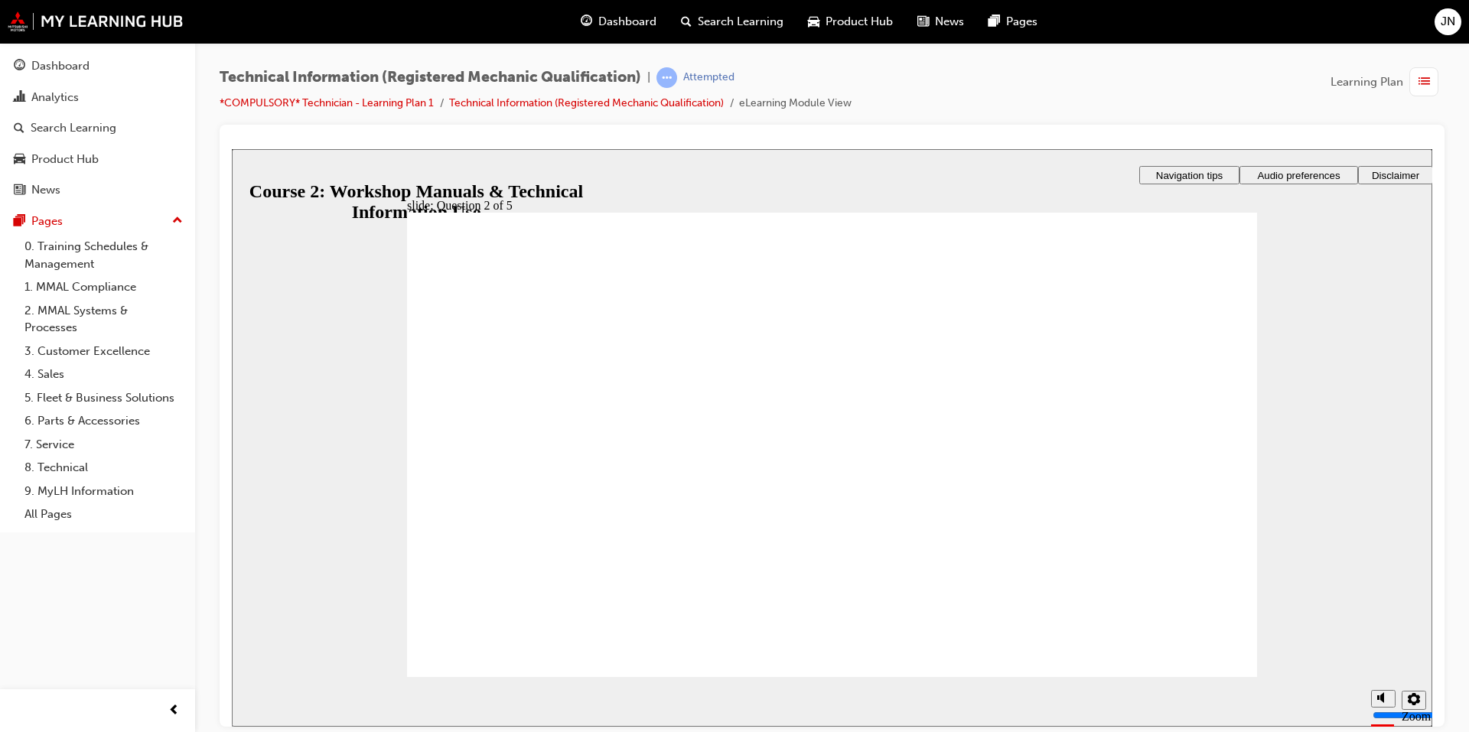
checkbox input "true"
checkbox input "false"
checkbox input "true"
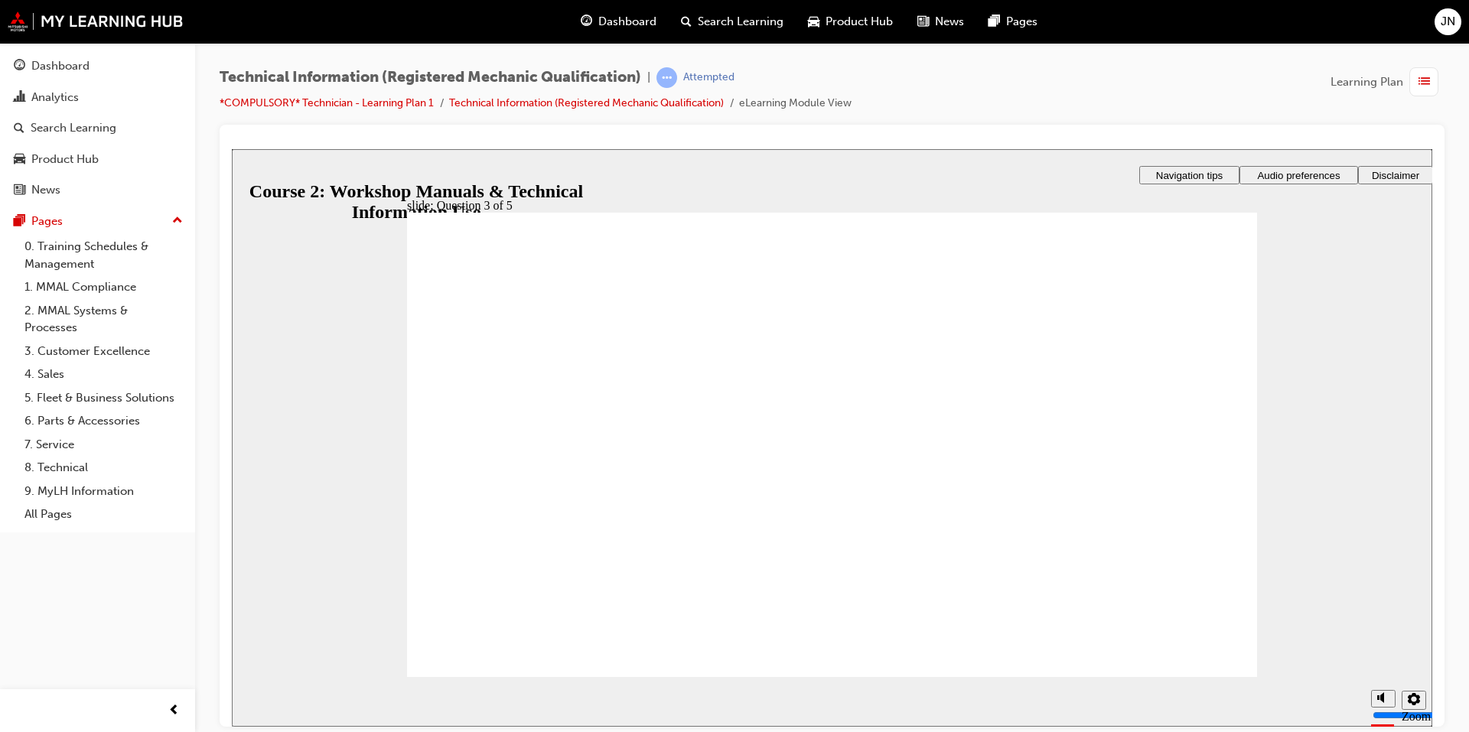
checkbox input "true"
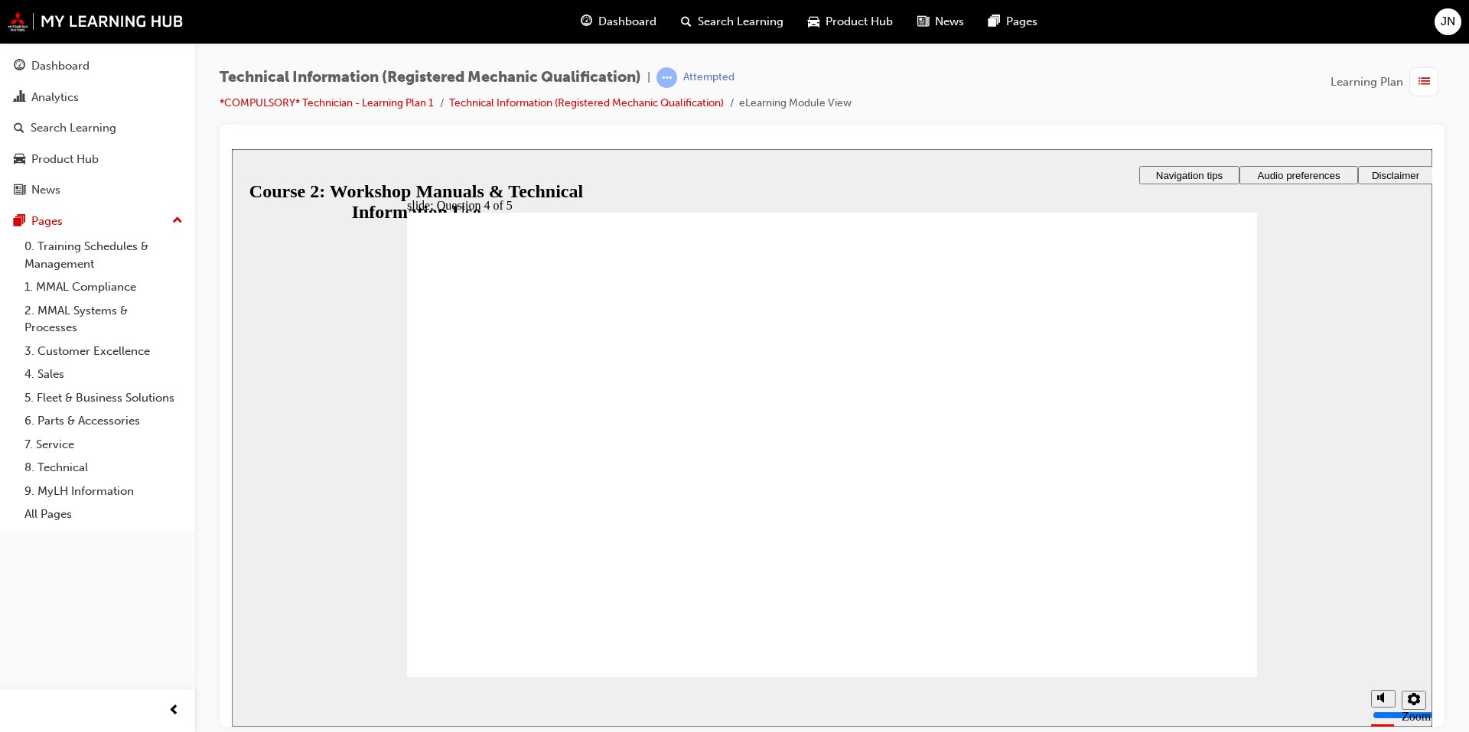
radio input "false"
radio input "true"
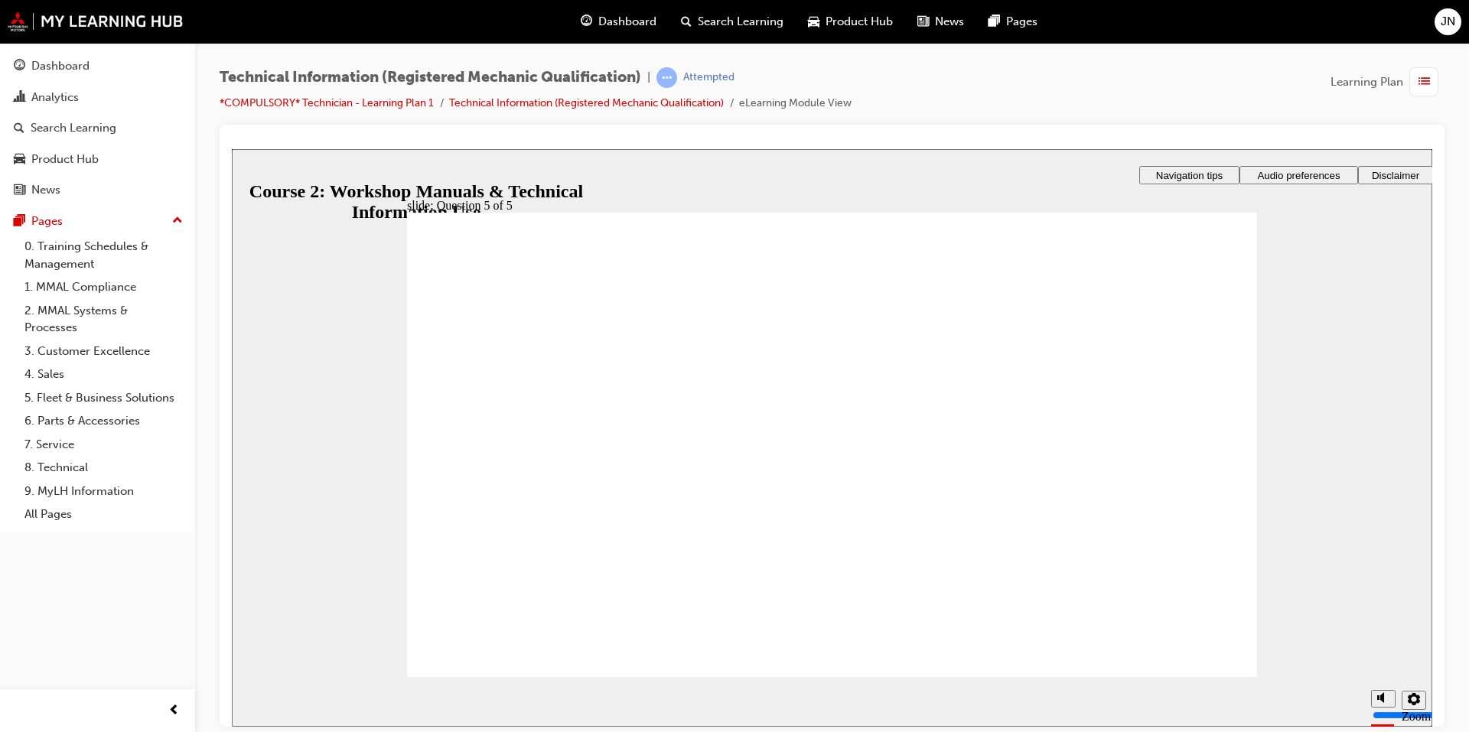
radio input "true"
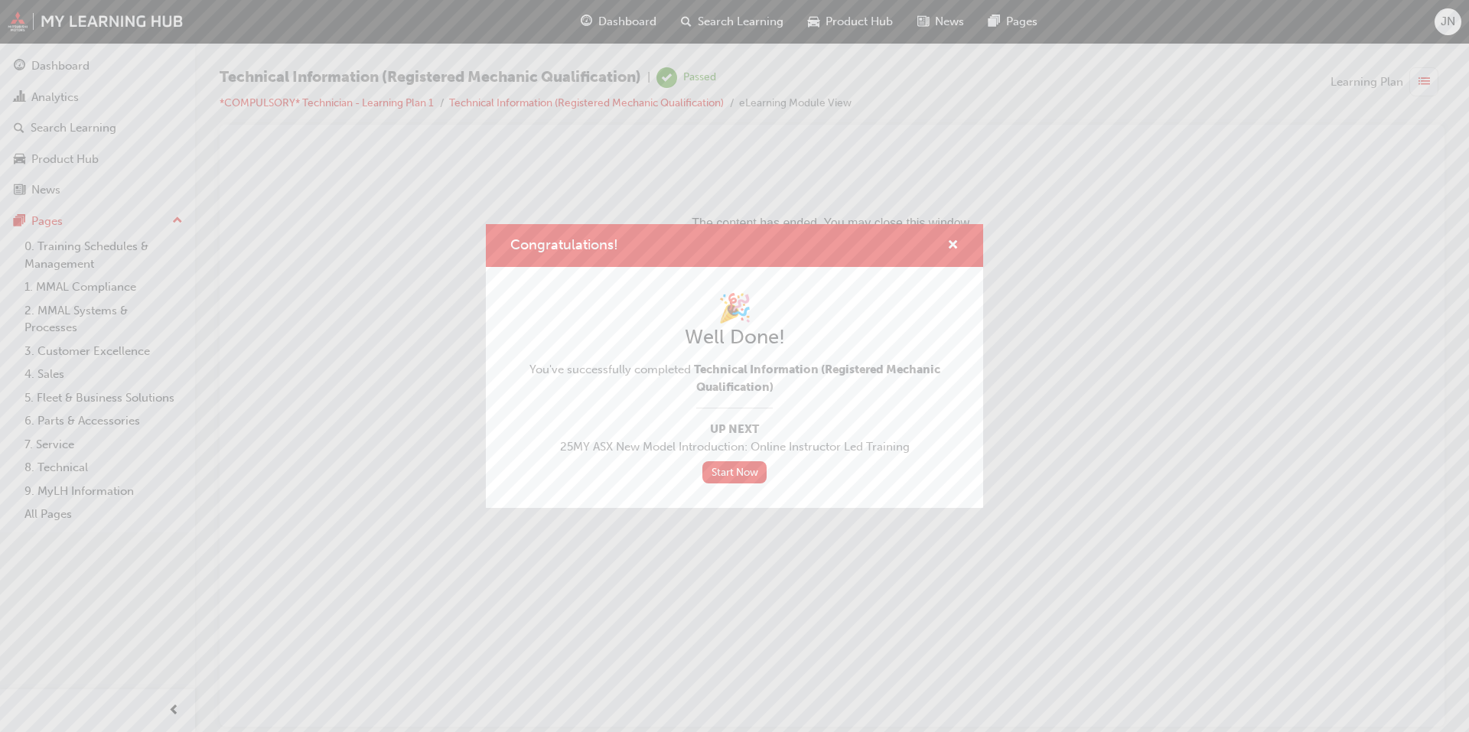
scroll to position [0, 0]
click at [757, 467] on link "Start Now" at bounding box center [734, 472] width 64 height 22
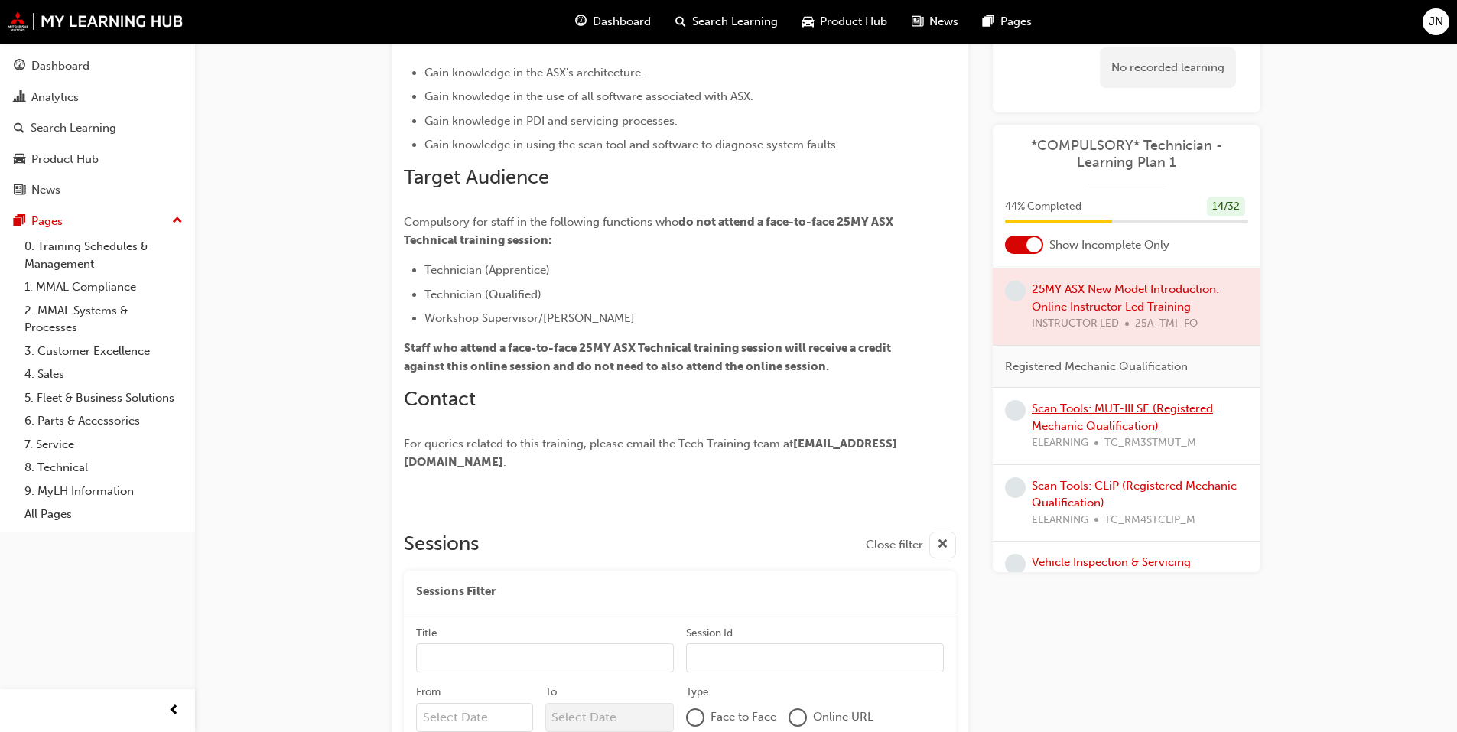
scroll to position [382, 0]
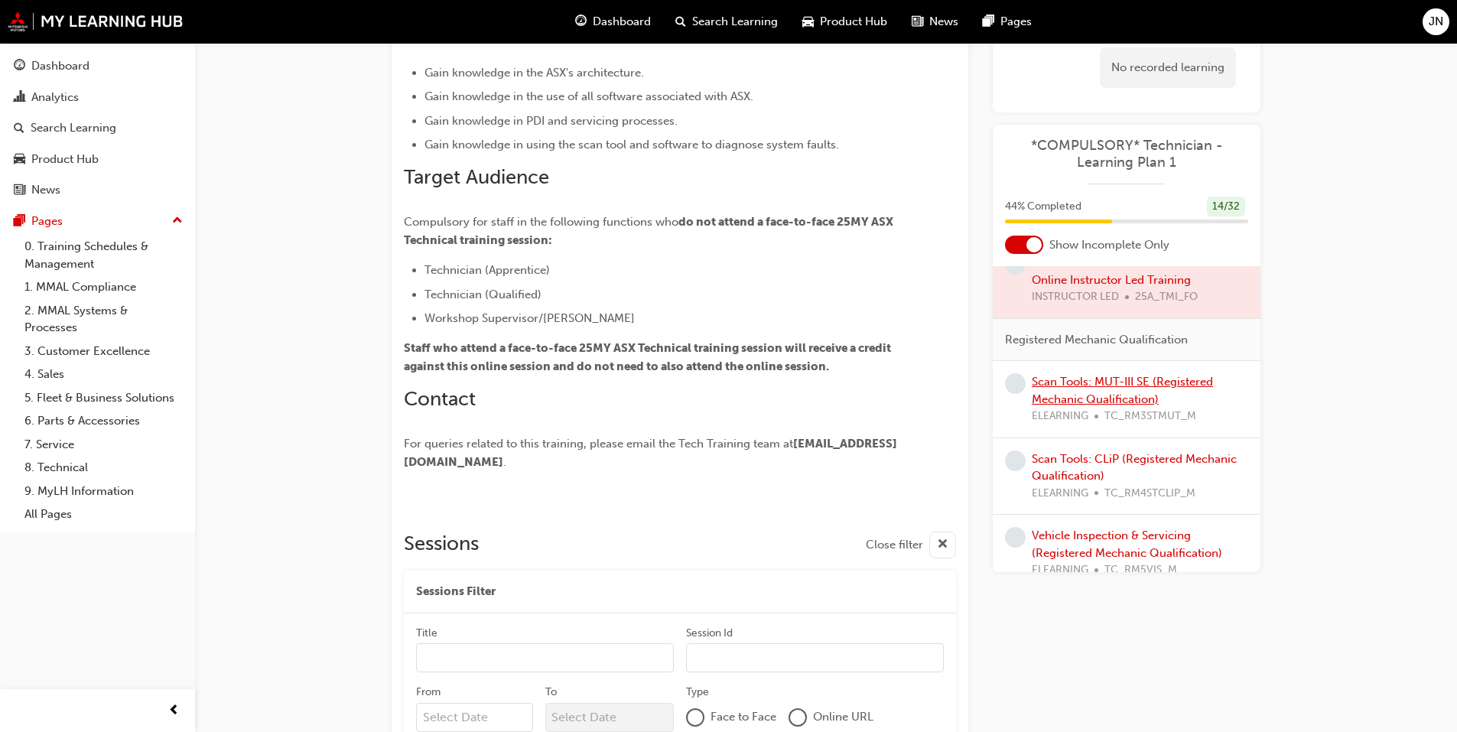
click at [1142, 393] on link "Scan Tools: MUT-III SE (Registered Mechanic Qualification)" at bounding box center [1122, 390] width 181 height 31
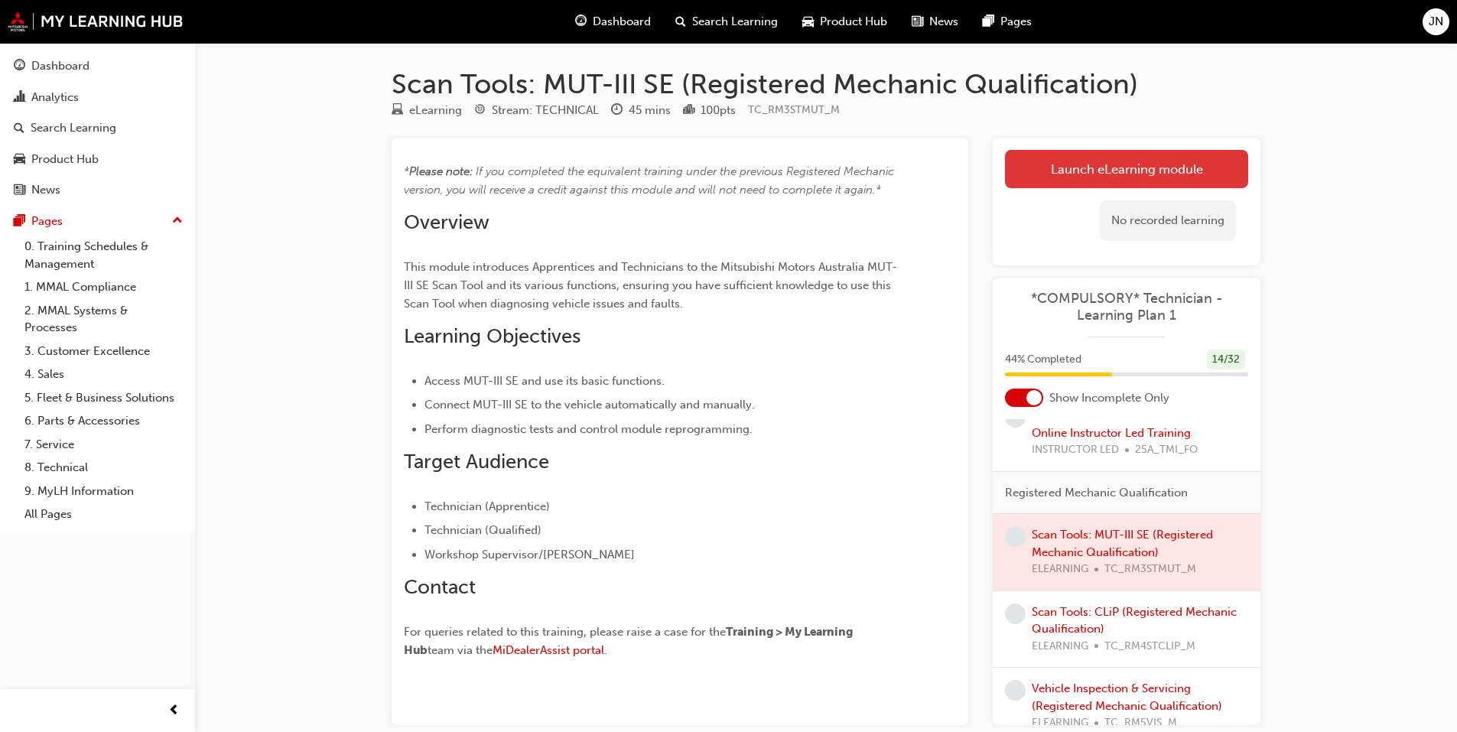
click at [1060, 159] on link "Launch eLearning module" at bounding box center [1126, 169] width 243 height 38
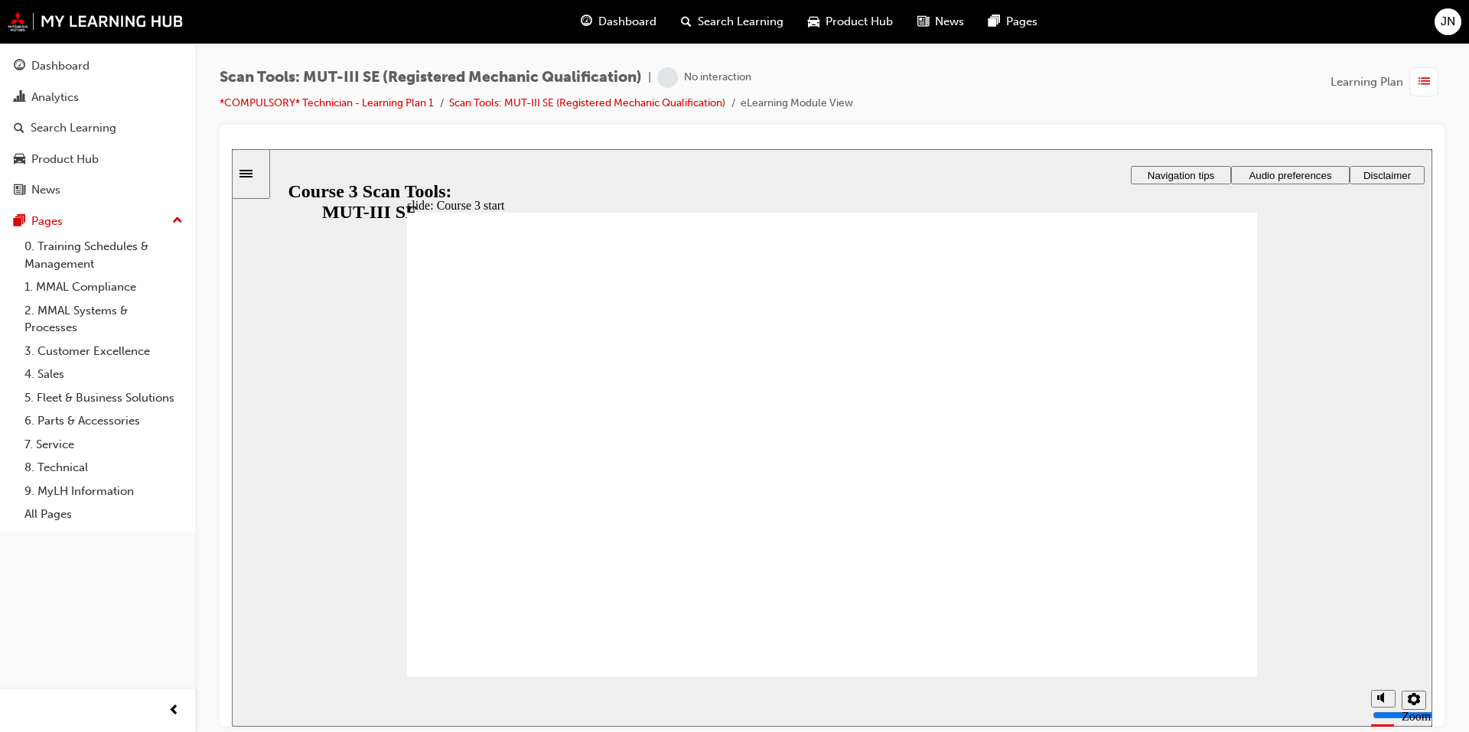
drag, startPoint x: 1382, startPoint y: 636, endPoint x: 1383, endPoint y: 597, distance: 39.0
type input "10"
click at [1383, 651] on input "volume" at bounding box center [1421, 657] width 99 height 12
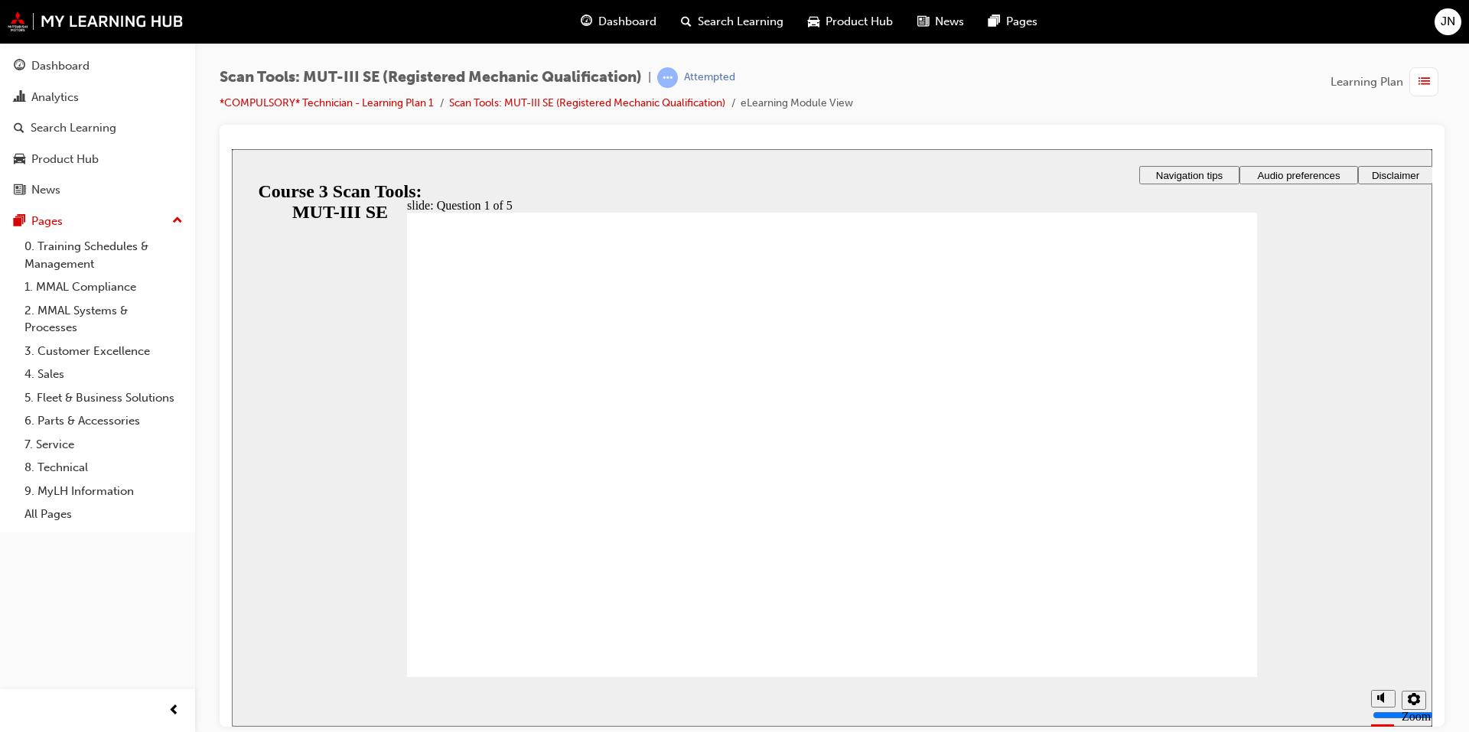
radio input "true"
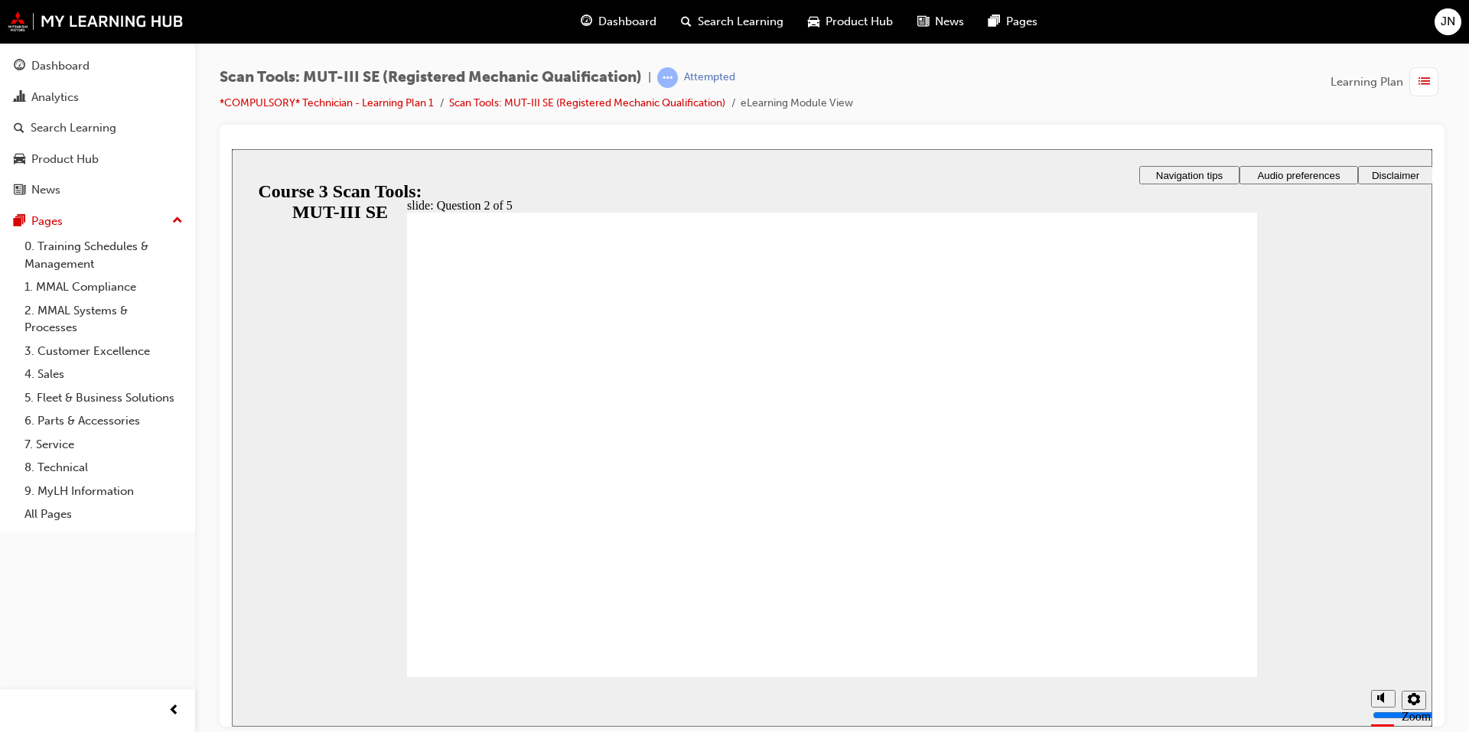
radio input "true"
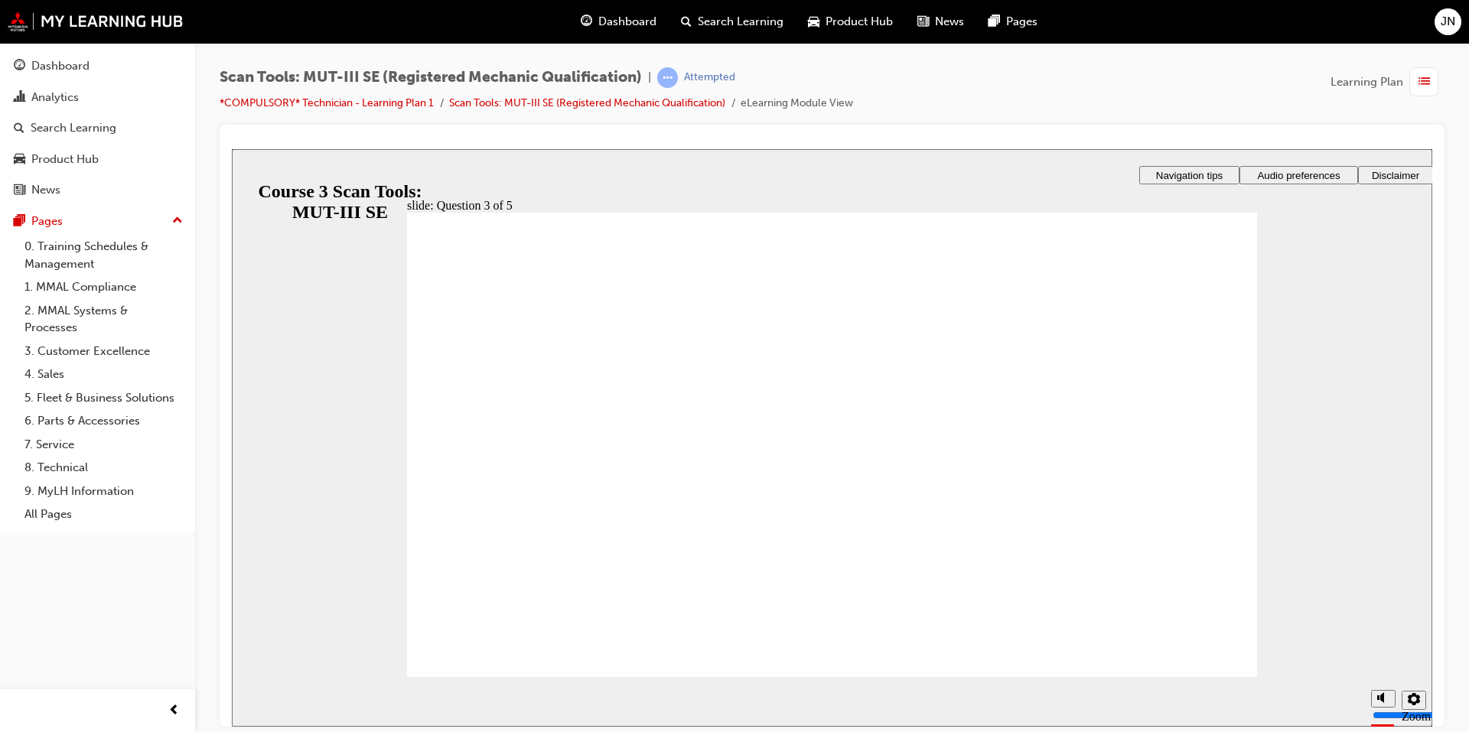
radio input "true"
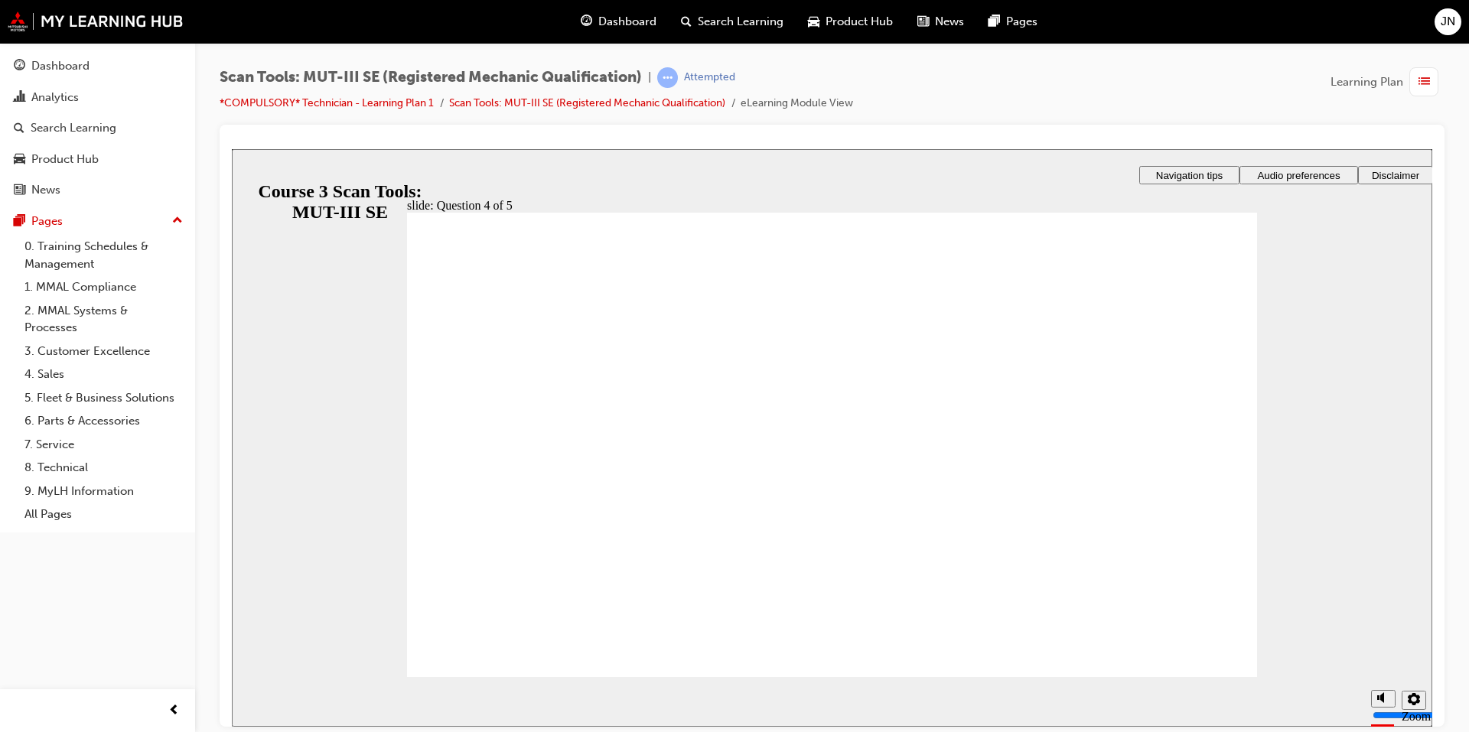
click at [1199, 651] on span "Rectangle 1 That’s right! You selected the correct response. Continue Rectangle…" at bounding box center [832, 690] width 850 height 956
radio input "true"
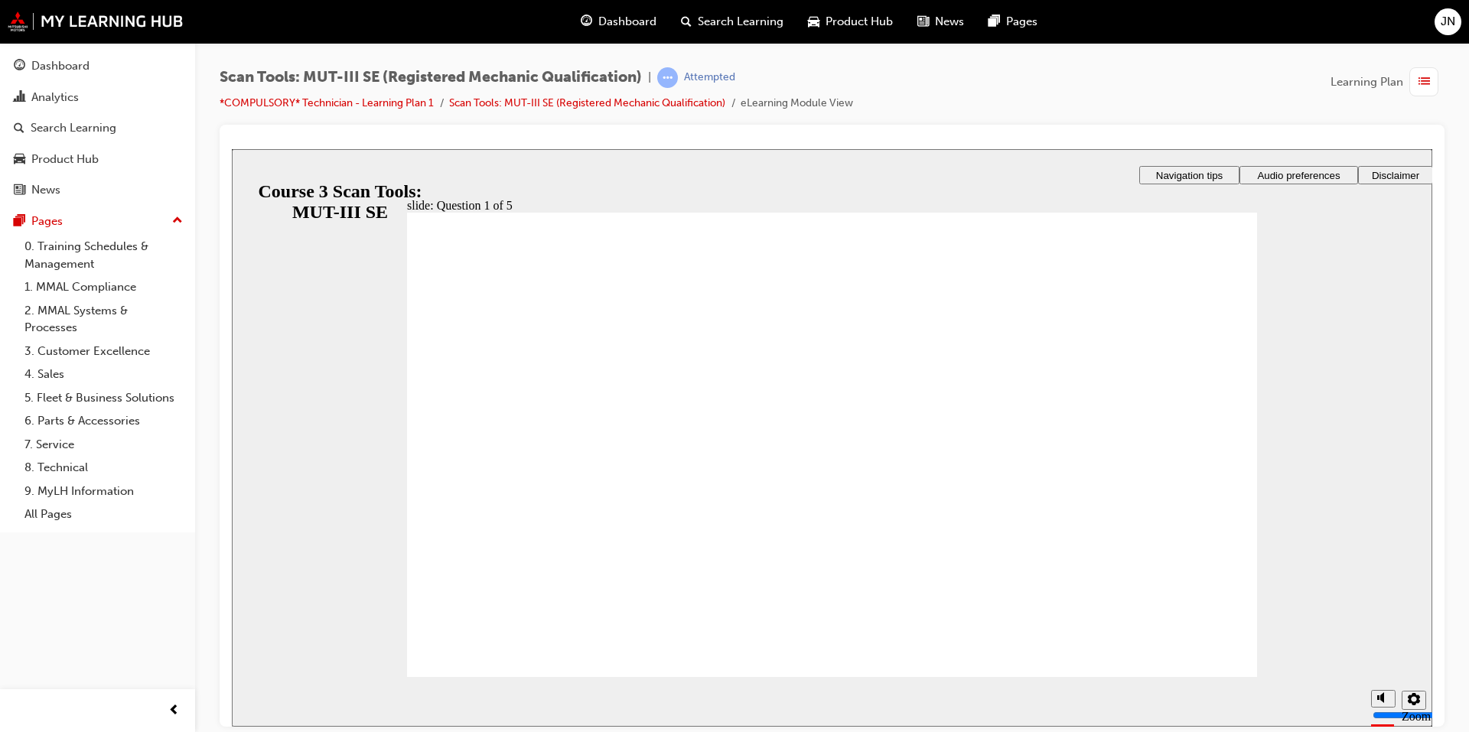
radio input "true"
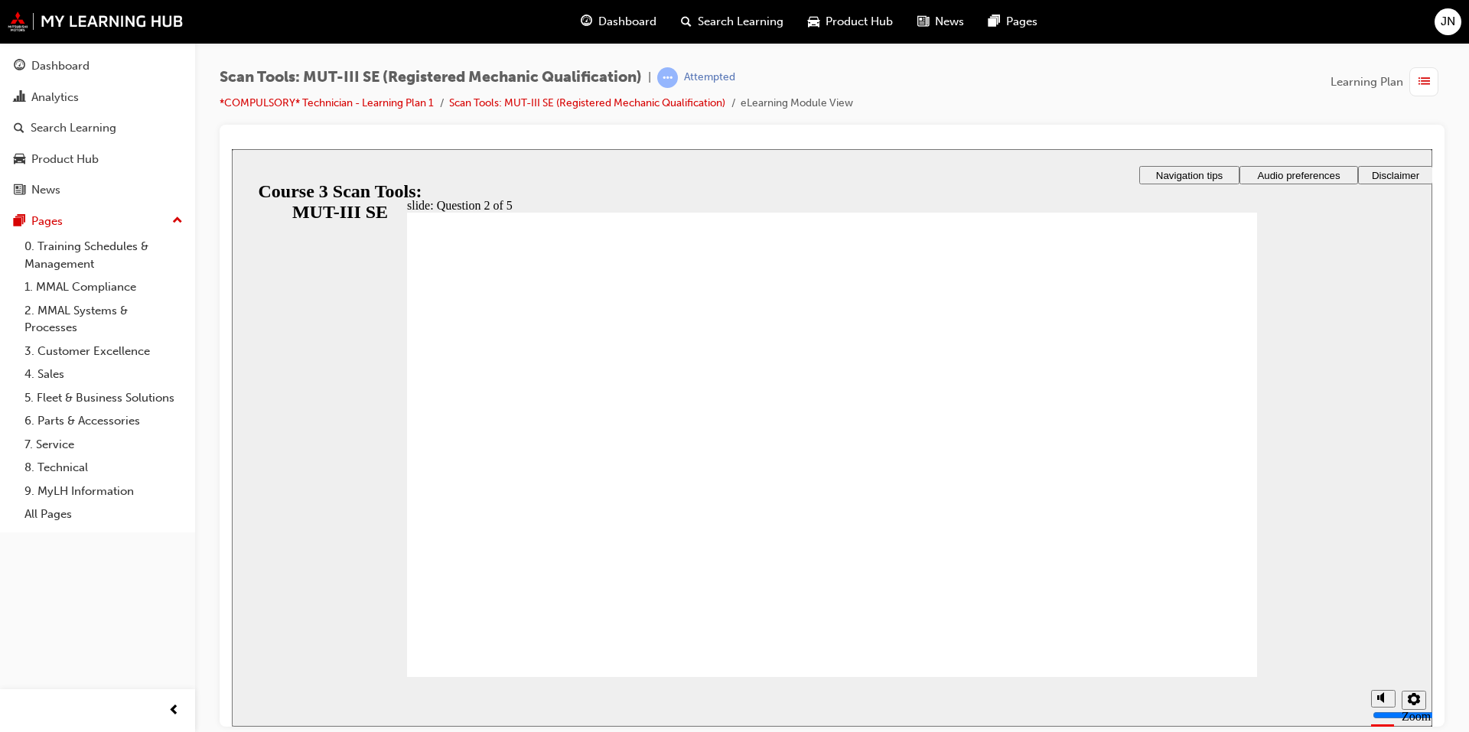
radio input "true"
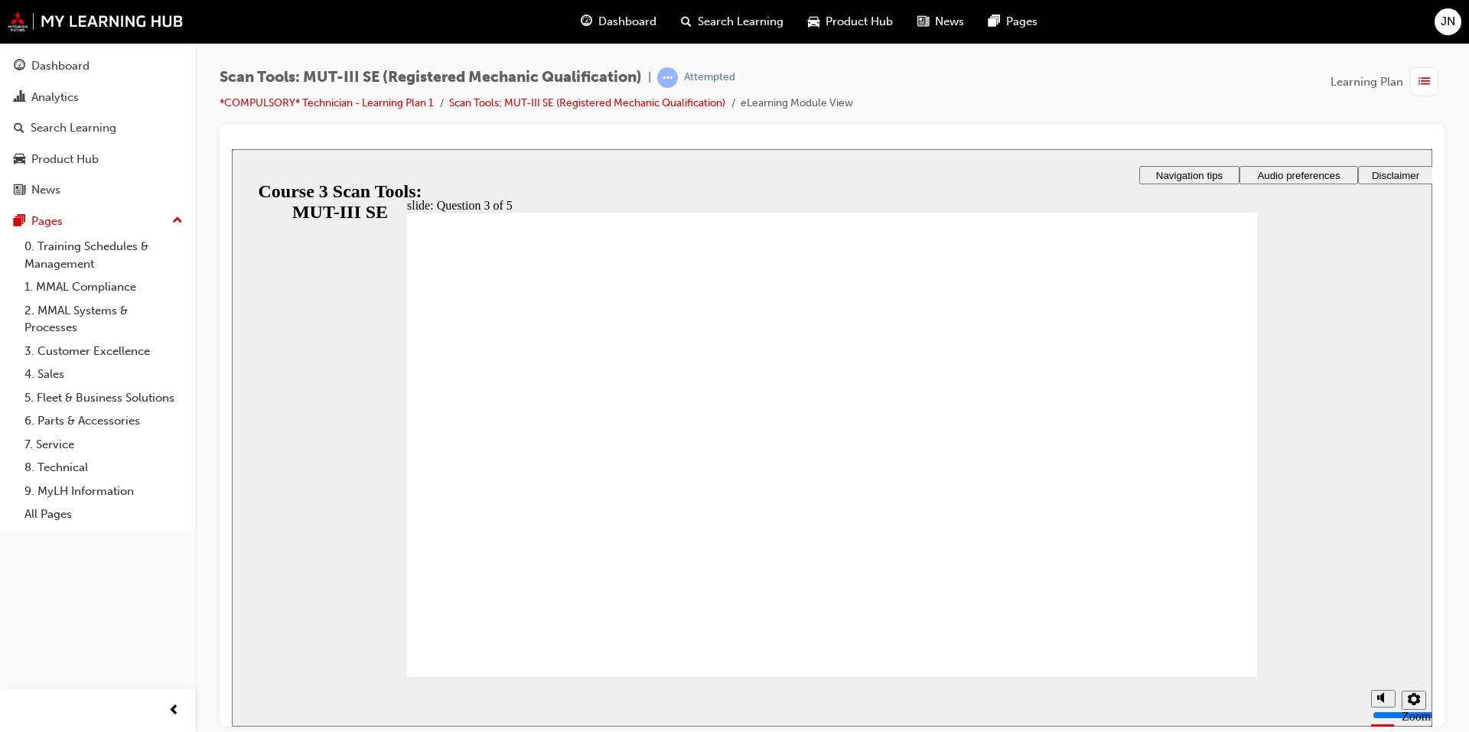
radio input "true"
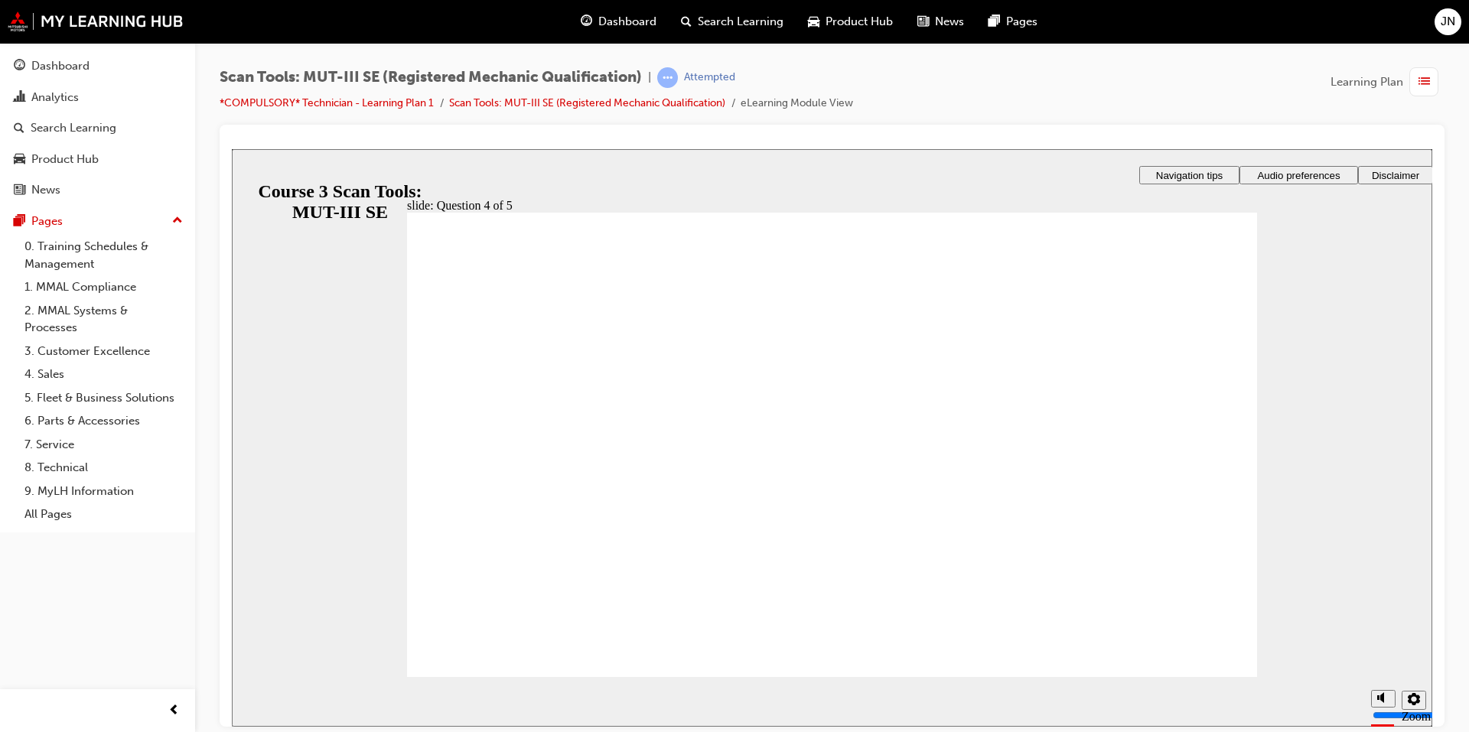
radio input "true"
